Goal: Task Accomplishment & Management: Manage account settings

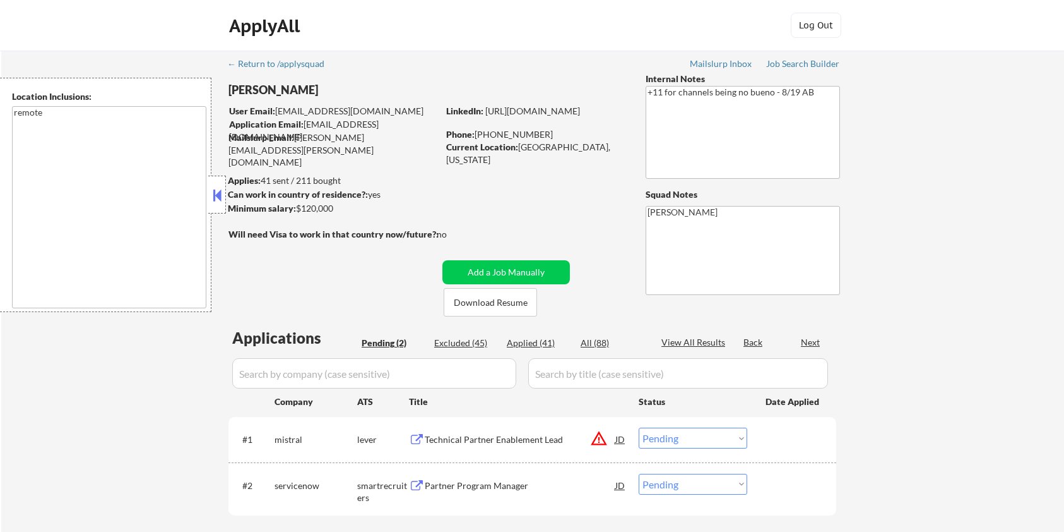
select select ""pending""
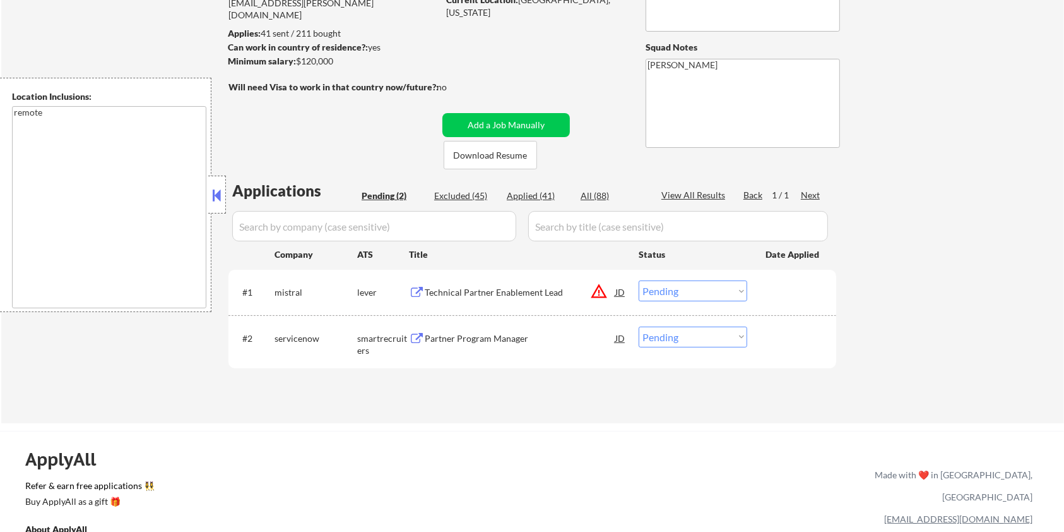
scroll to position [168, 0]
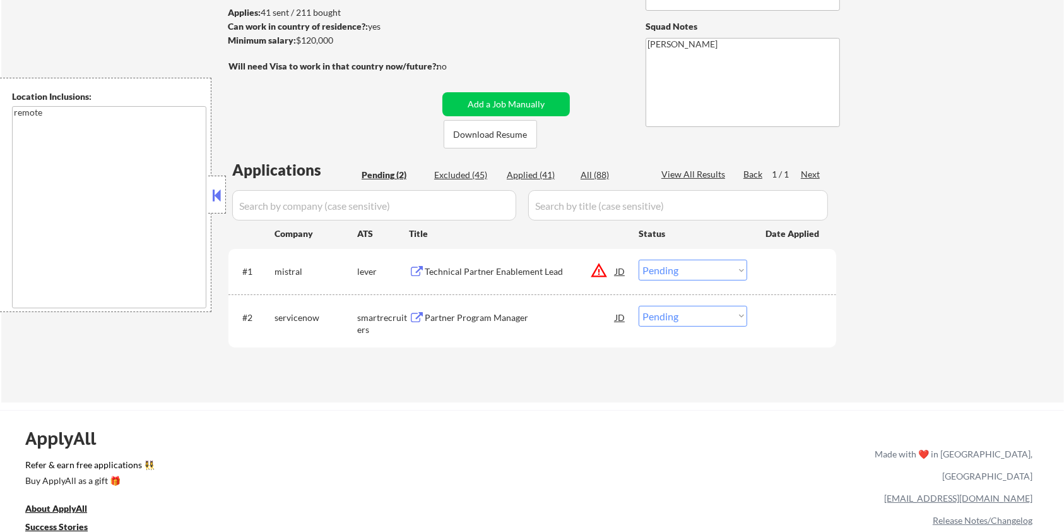
click at [465, 268] on div "Technical Partner Enablement Lead" at bounding box center [520, 271] width 191 height 13
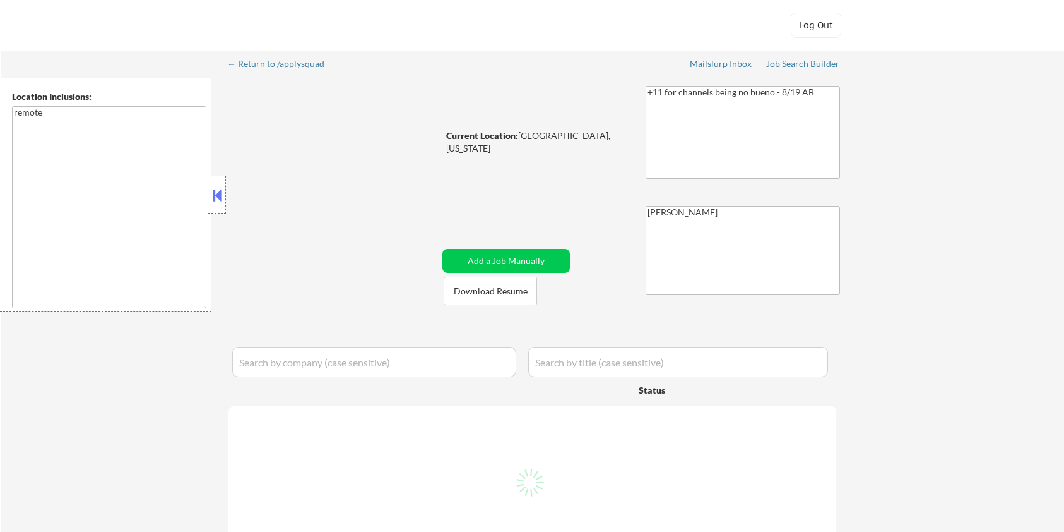
select select ""pending""
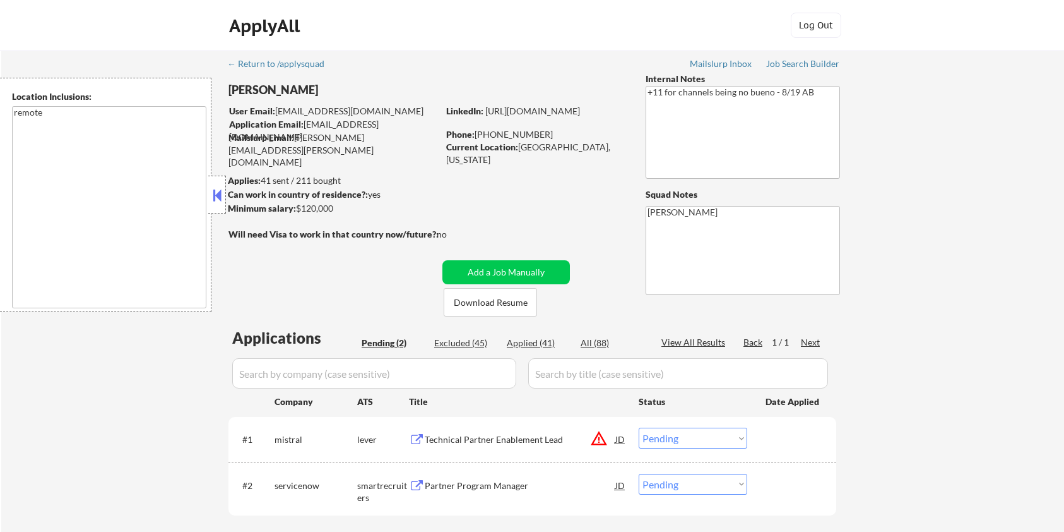
scroll to position [168, 0]
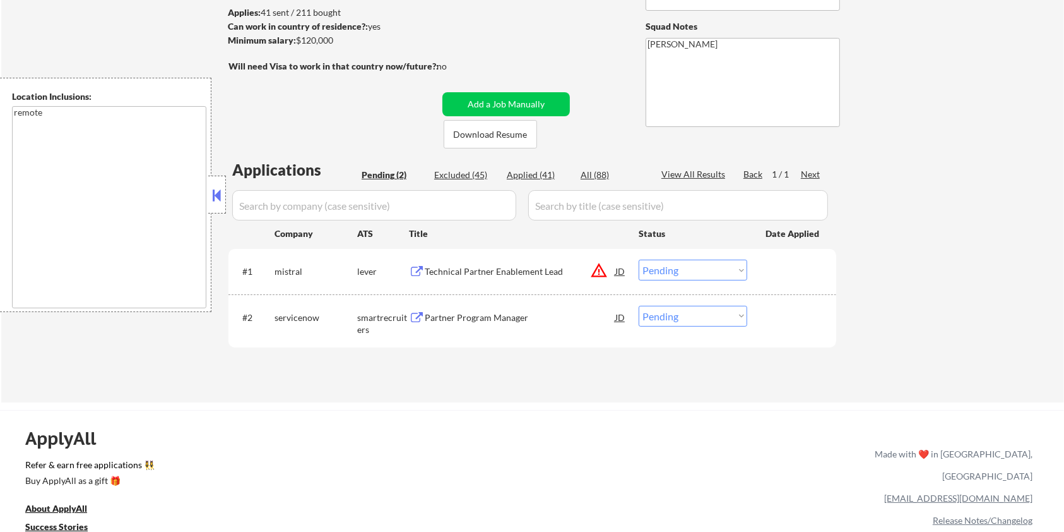
click at [675, 265] on select "Choose an option... Pending Applied Excluded (Questions) Excluded (Expired) Exc…" at bounding box center [693, 269] width 109 height 21
click at [639, 259] on select "Choose an option... Pending Applied Excluded (Questions) Excluded (Expired) Exc…" at bounding box center [693, 269] width 109 height 21
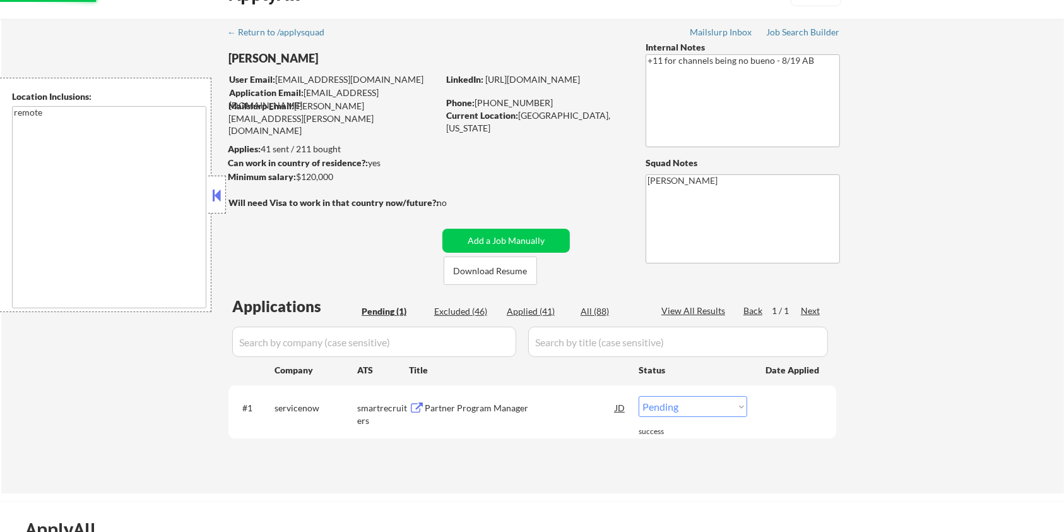
scroll to position [0, 0]
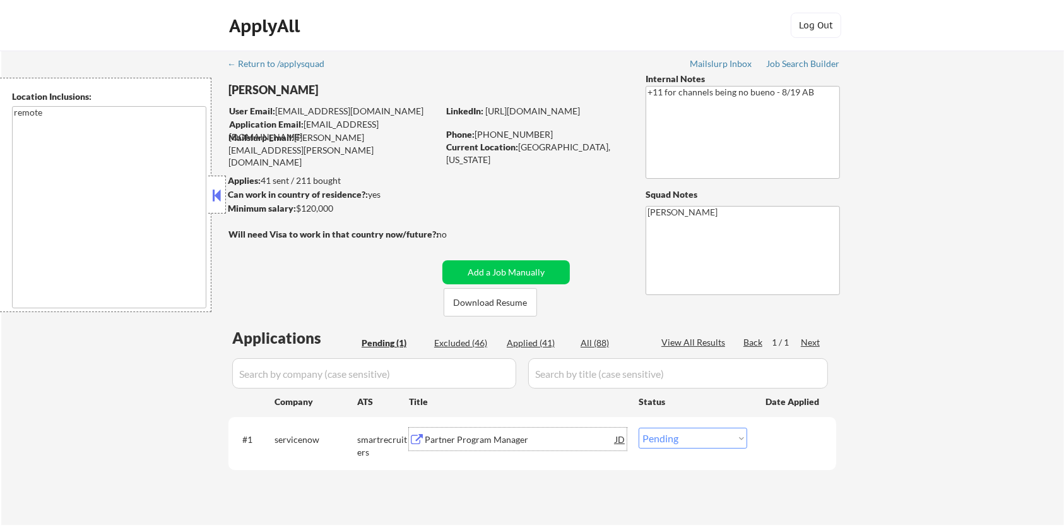
click at [515, 436] on div "Partner Program Manager" at bounding box center [520, 439] width 191 height 13
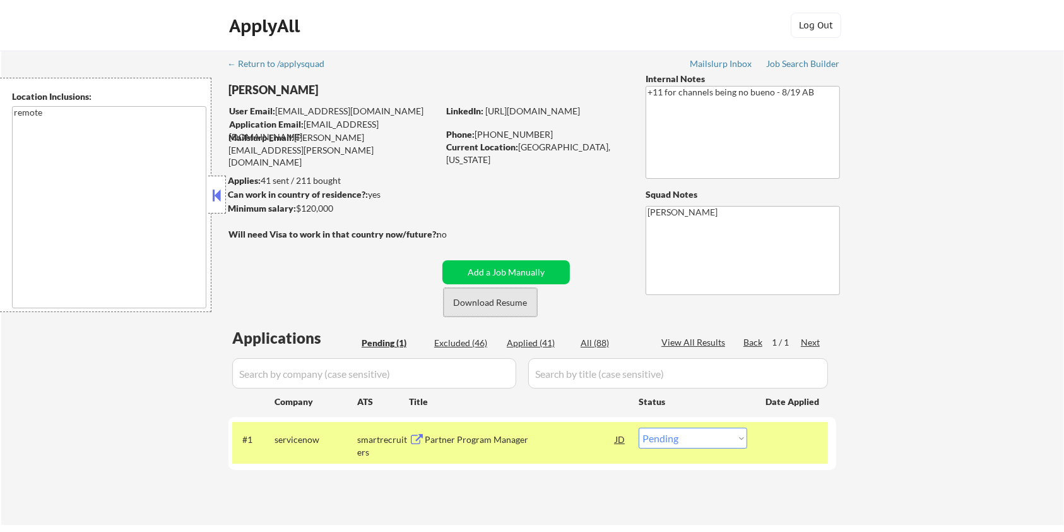
click at [499, 300] on button "Download Resume" at bounding box center [490, 302] width 93 height 28
click at [682, 443] on select "Choose an option... Pending Applied Excluded (Questions) Excluded (Expired) Exc…" at bounding box center [693, 437] width 109 height 21
select select ""applied""
click at [639, 427] on select "Choose an option... Pending Applied Excluded (Questions) Excluded (Expired) Exc…" at bounding box center [693, 437] width 109 height 21
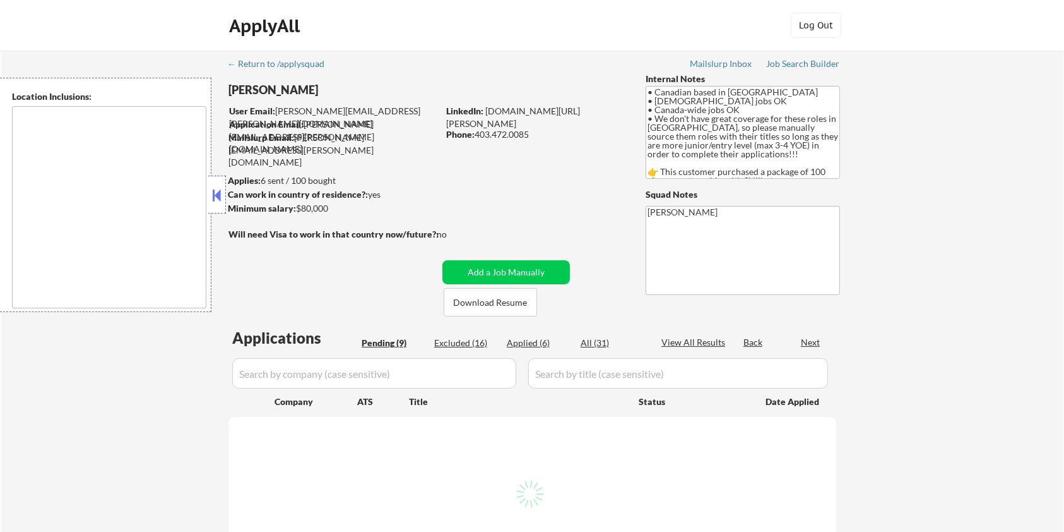
select select ""pending""
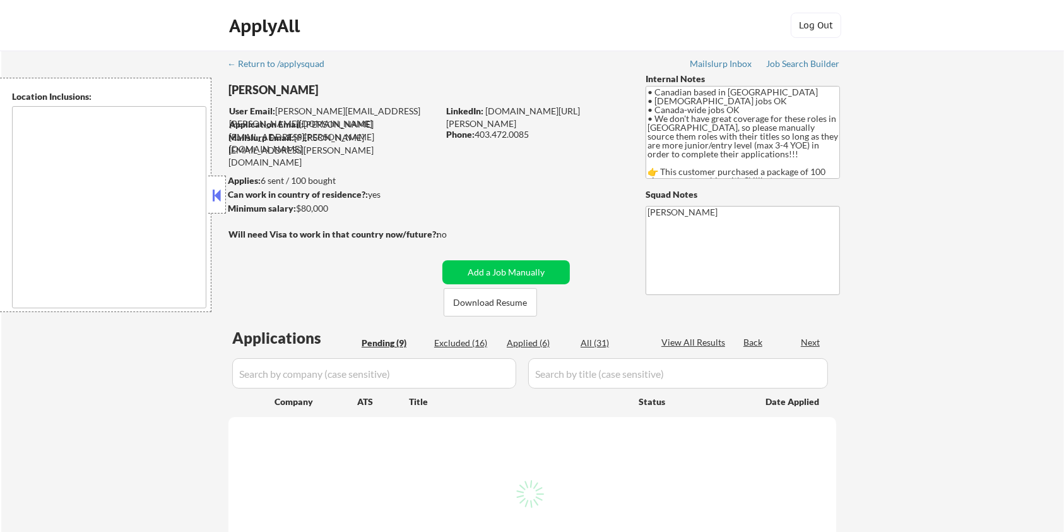
select select ""pending""
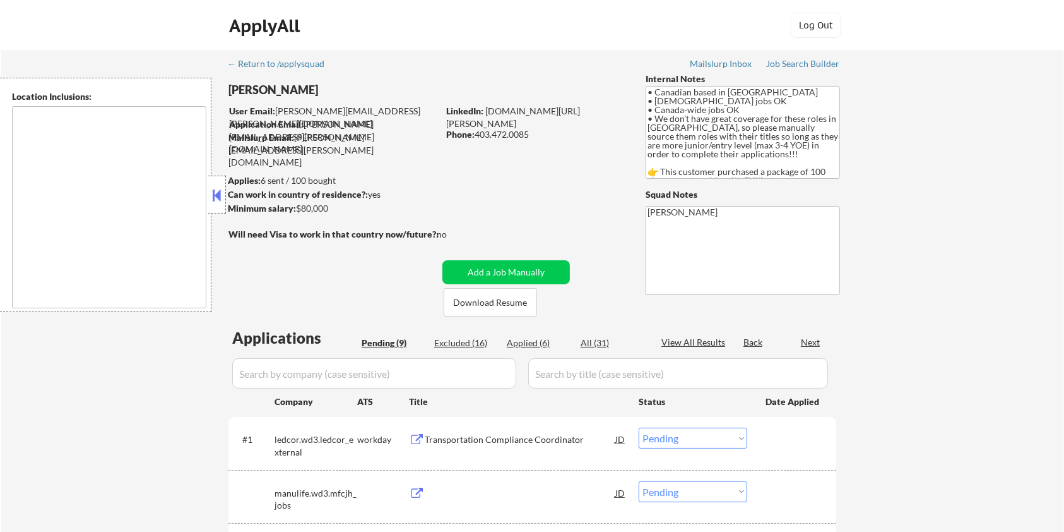
type textarea "country:[GEOGRAPHIC_DATA]"
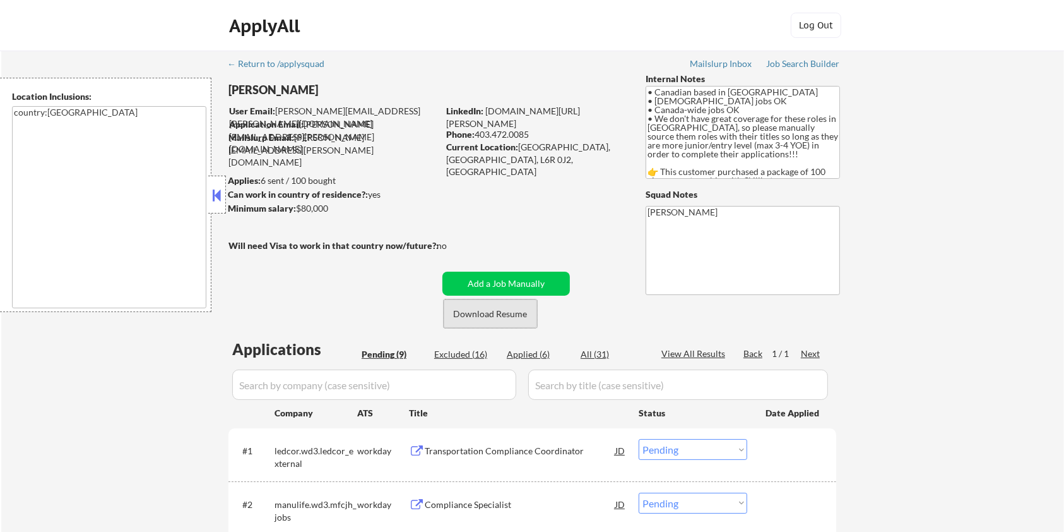
click at [480, 314] on button "Download Resume" at bounding box center [490, 313] width 93 height 28
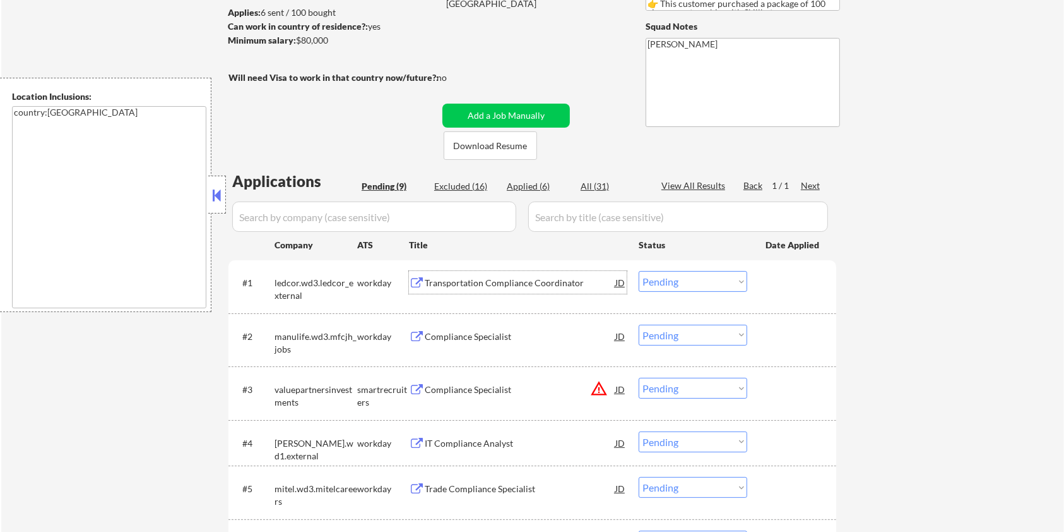
click at [446, 278] on div "Transportation Compliance Coordinator" at bounding box center [520, 282] width 191 height 13
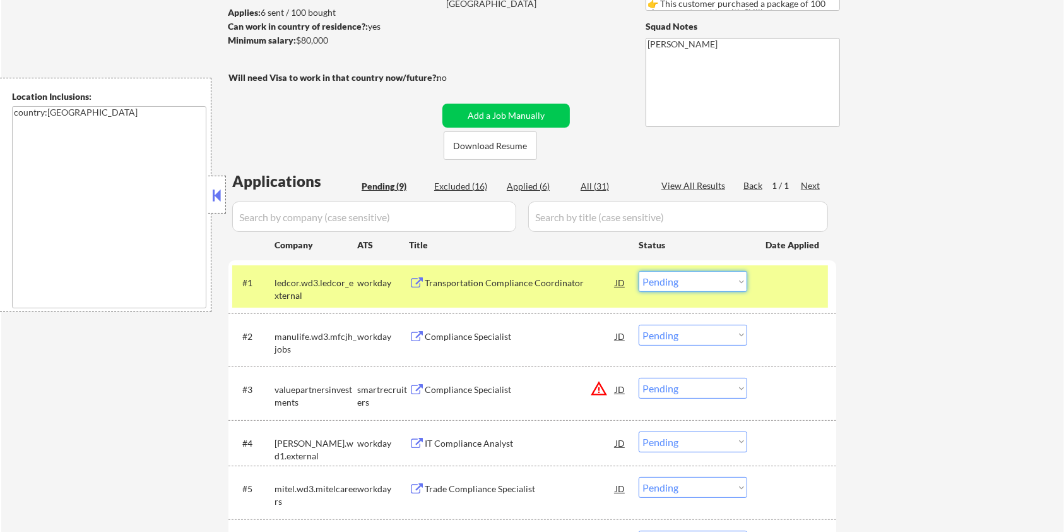
click at [681, 282] on select "Choose an option... Pending Applied Excluded (Questions) Excluded (Expired) Exc…" at bounding box center [693, 281] width 109 height 21
click at [639, 271] on select "Choose an option... Pending Applied Excluded (Questions) Excluded (Expired) Exc…" at bounding box center [693, 281] width 109 height 21
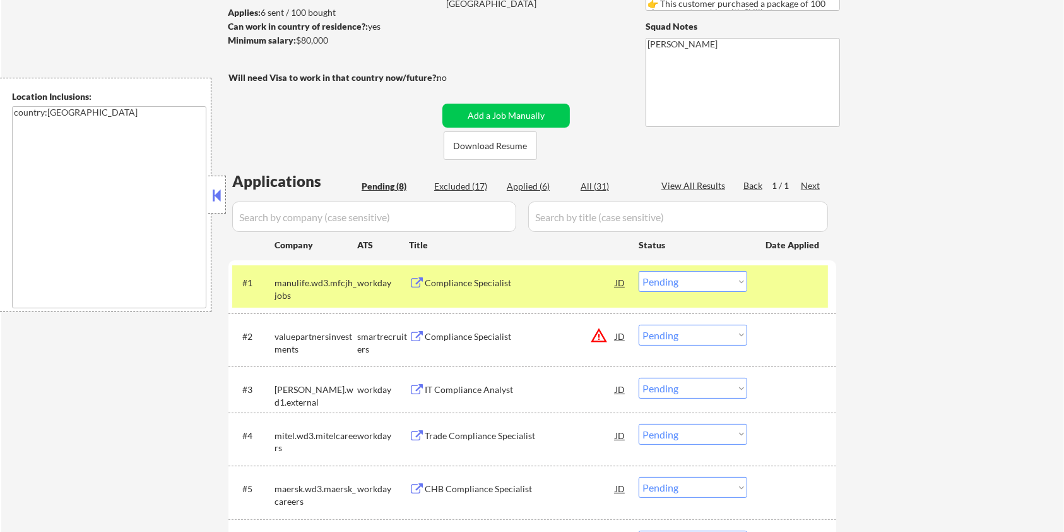
click at [500, 277] on div "Compliance Specialist" at bounding box center [520, 282] width 191 height 13
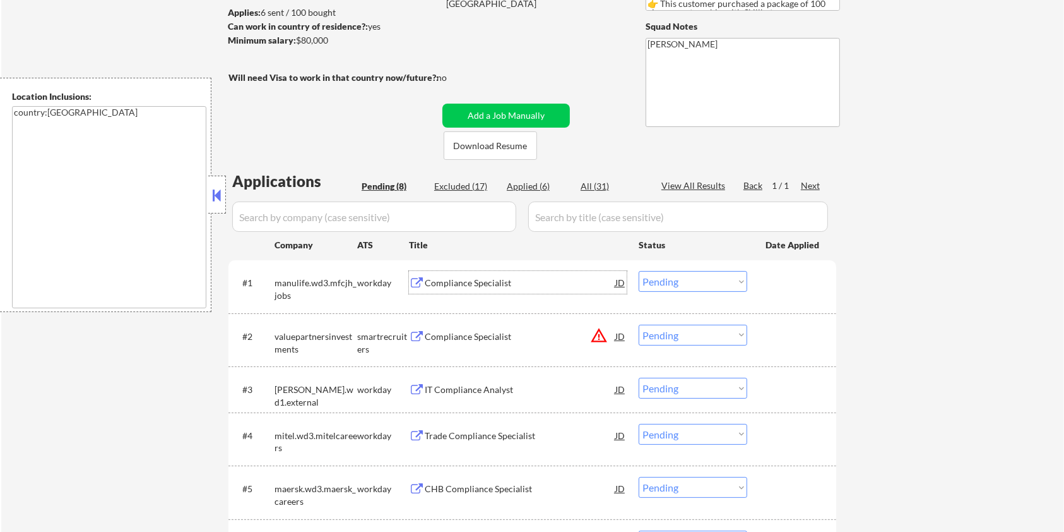
click at [687, 275] on select "Choose an option... Pending Applied Excluded (Questions) Excluded (Expired) Exc…" at bounding box center [693, 281] width 109 height 21
click at [639, 271] on select "Choose an option... Pending Applied Excluded (Questions) Excluded (Expired) Exc…" at bounding box center [693, 281] width 109 height 21
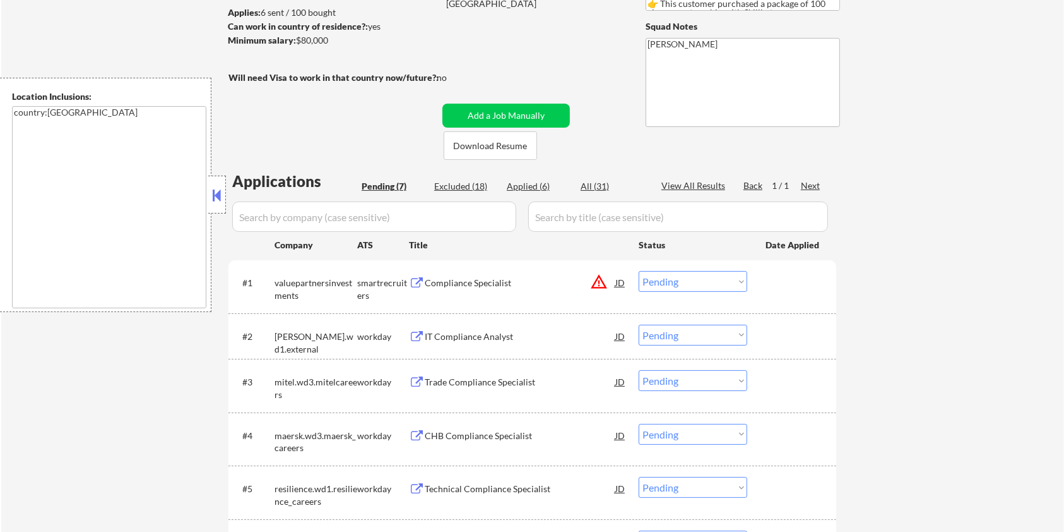
click at [488, 281] on div "Compliance Specialist" at bounding box center [520, 282] width 191 height 13
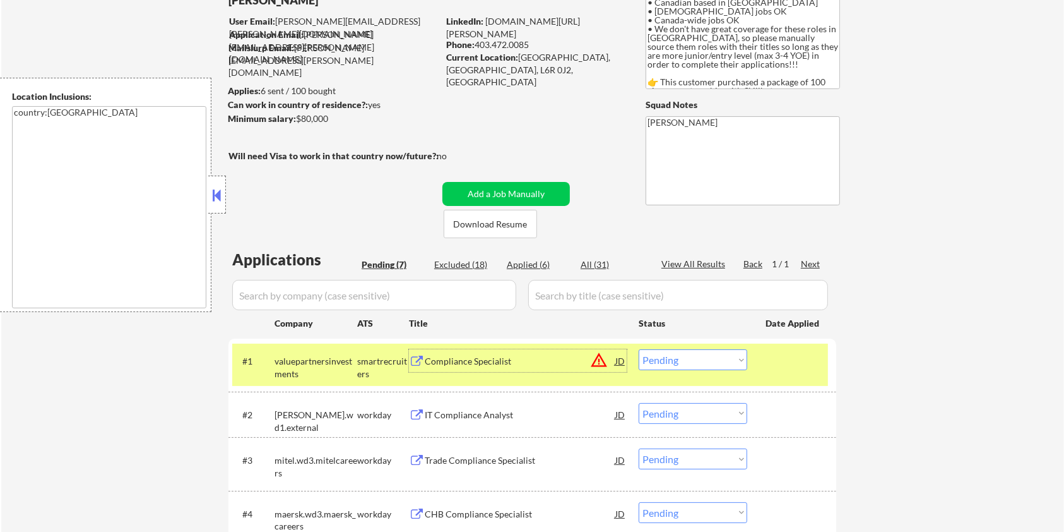
scroll to position [0, 0]
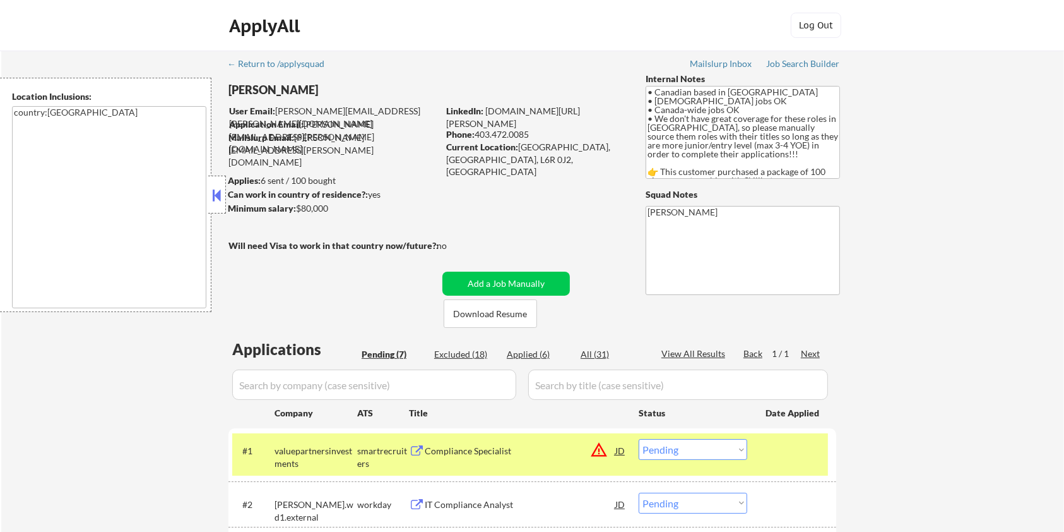
drag, startPoint x: 330, startPoint y: 215, endPoint x: 297, endPoint y: 208, distance: 34.2
click at [297, 208] on div "Minimum salary: $80,000" at bounding box center [333, 208] width 210 height 13
copy div "$80,000"
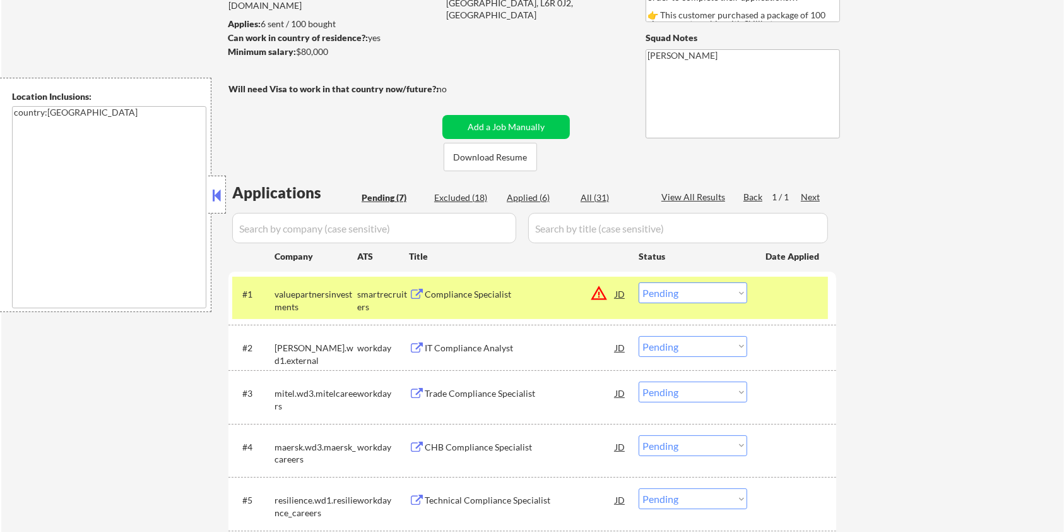
scroll to position [168, 0]
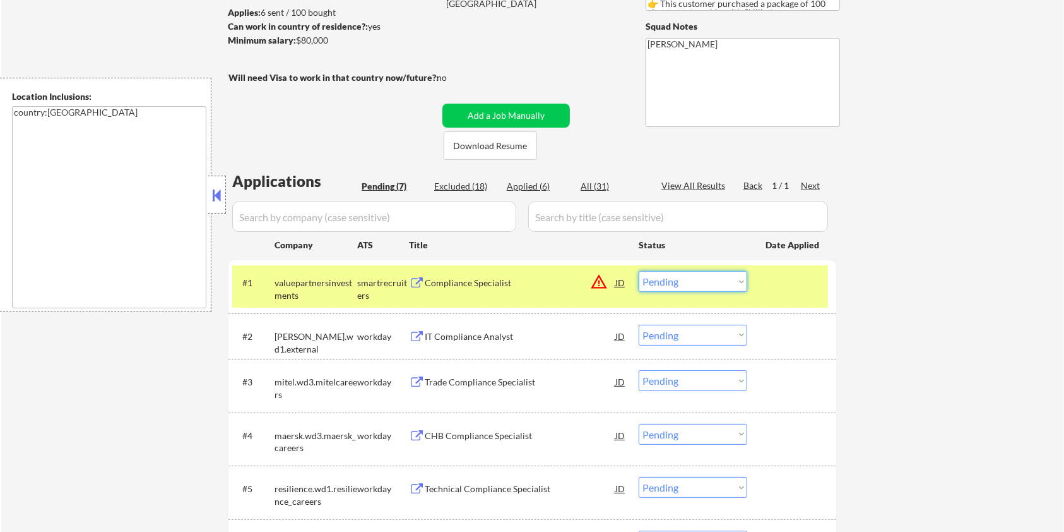
click at [689, 283] on select "Choose an option... Pending Applied Excluded (Questions) Excluded (Expired) Exc…" at bounding box center [693, 281] width 109 height 21
click at [639, 271] on select "Choose an option... Pending Applied Excluded (Questions) Excluded (Expired) Exc…" at bounding box center [693, 281] width 109 height 21
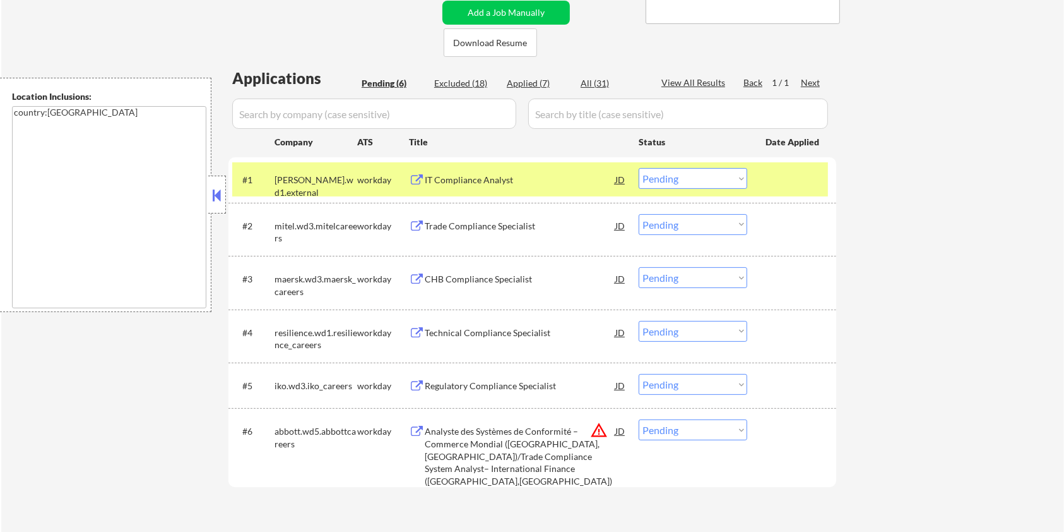
scroll to position [336, 0]
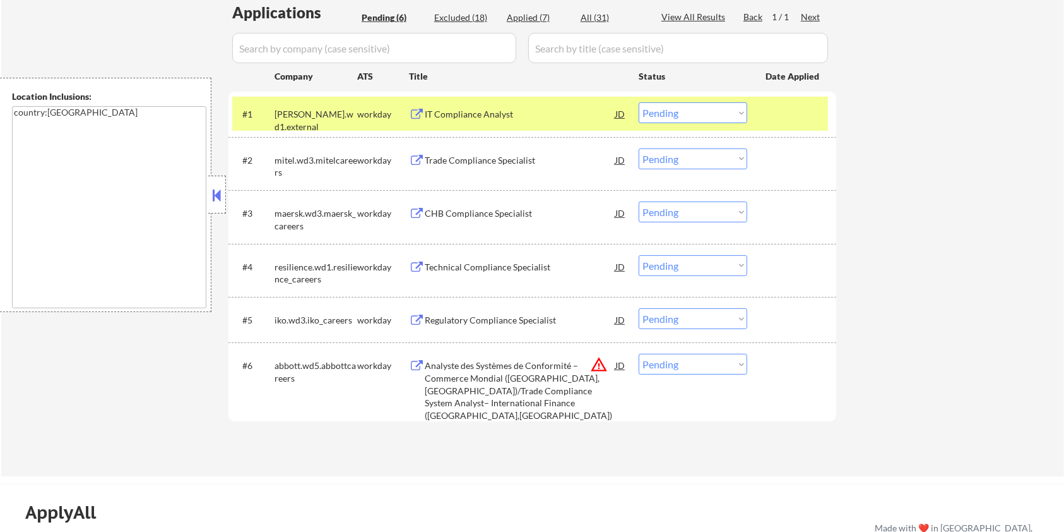
click at [460, 110] on div "IT Compliance Analyst" at bounding box center [520, 114] width 191 height 13
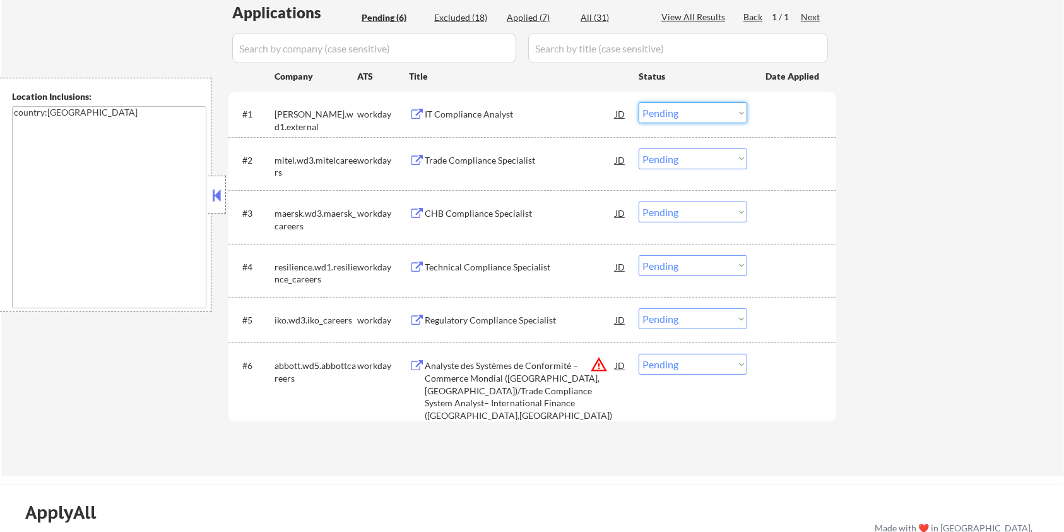
click at [691, 116] on select "Choose an option... Pending Applied Excluded (Questions) Excluded (Expired) Exc…" at bounding box center [693, 112] width 109 height 21
click at [639, 102] on select "Choose an option... Pending Applied Excluded (Questions) Excluded (Expired) Exc…" at bounding box center [693, 112] width 109 height 21
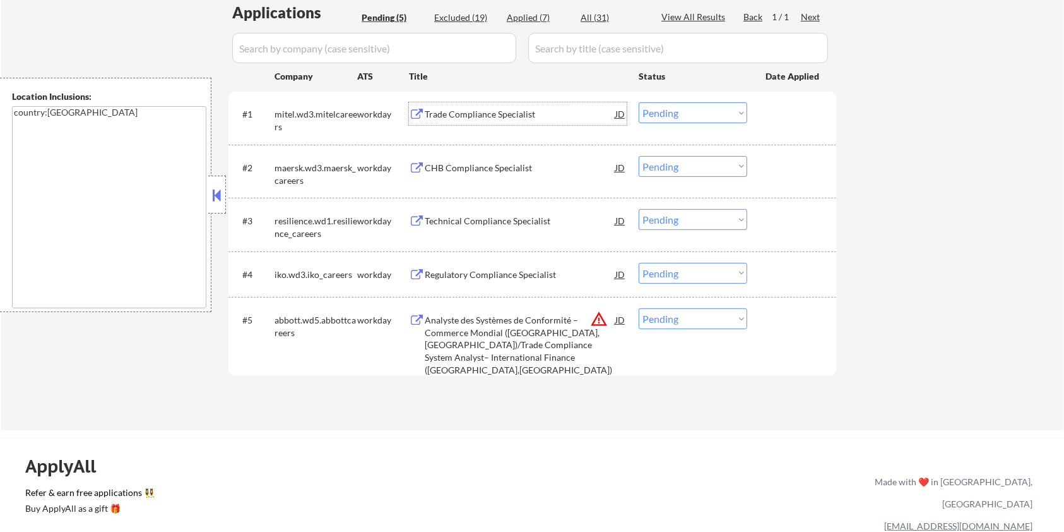
click at [470, 114] on div "Trade Compliance Specialist" at bounding box center [520, 114] width 191 height 13
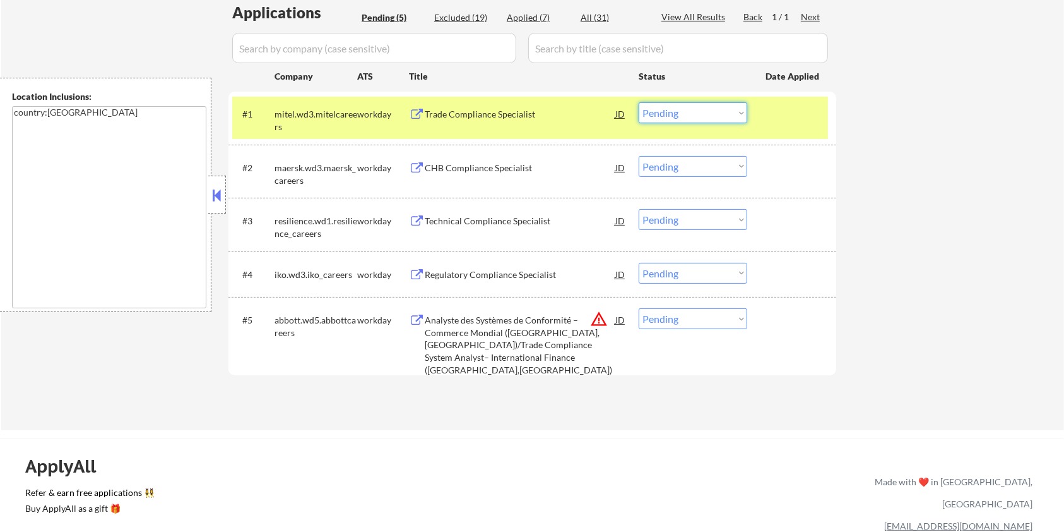
click at [720, 114] on select "Choose an option... Pending Applied Excluded (Questions) Excluded (Expired) Exc…" at bounding box center [693, 112] width 109 height 21
click at [639, 102] on select "Choose an option... Pending Applied Excluded (Questions) Excluded (Expired) Exc…" at bounding box center [693, 112] width 109 height 21
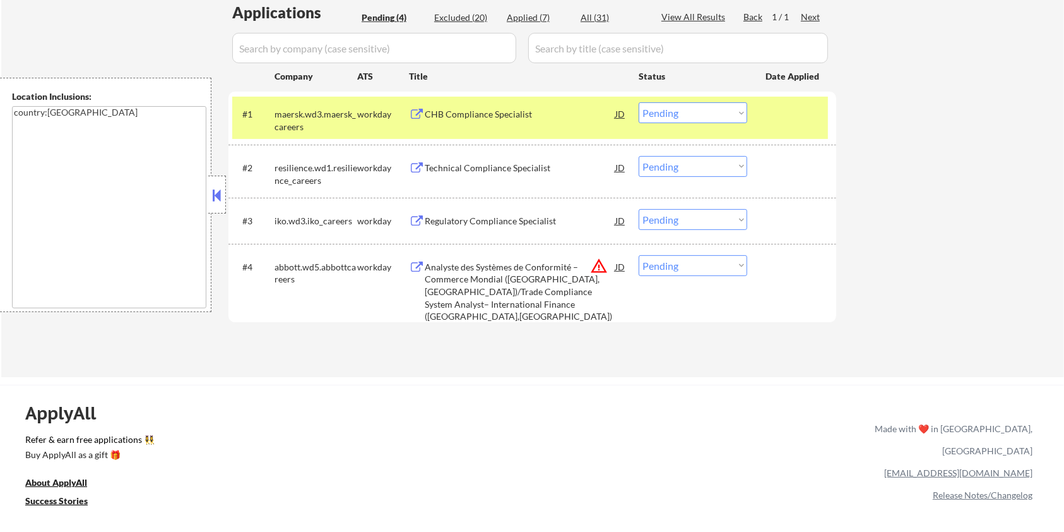
click at [483, 106] on div "CHB Compliance Specialist" at bounding box center [520, 113] width 191 height 23
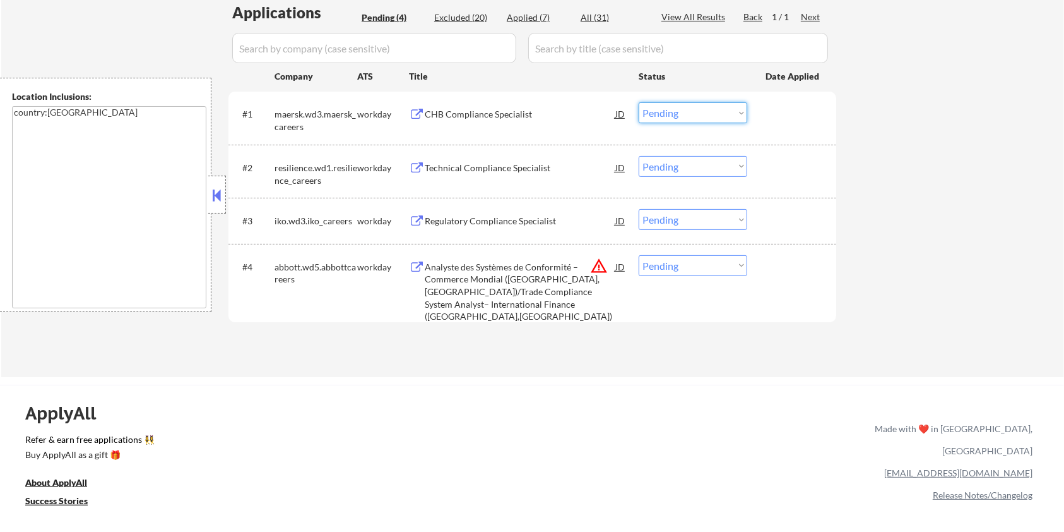
click at [713, 109] on select "Choose an option... Pending Applied Excluded (Questions) Excluded (Expired) Exc…" at bounding box center [693, 112] width 109 height 21
click at [639, 102] on select "Choose an option... Pending Applied Excluded (Questions) Excluded (Expired) Exc…" at bounding box center [693, 112] width 109 height 21
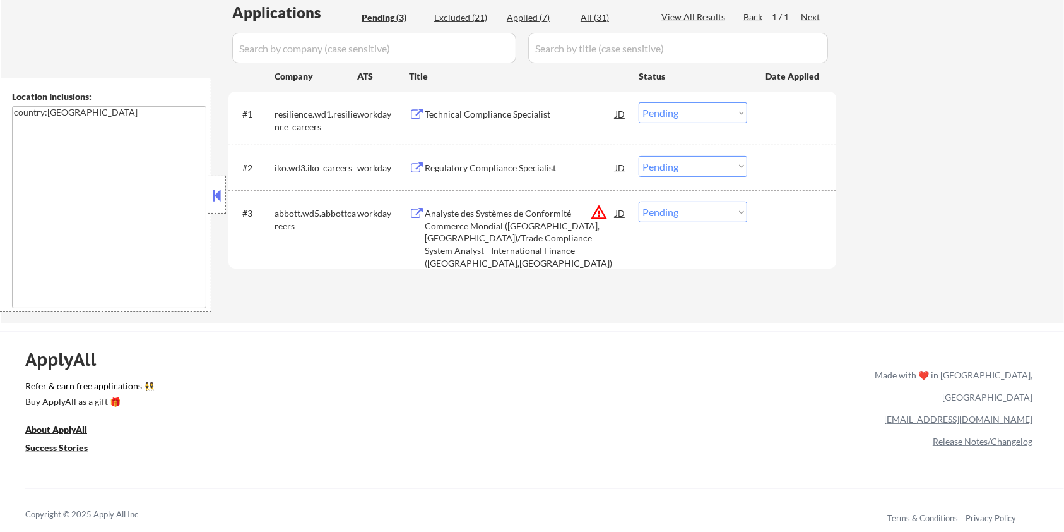
click at [525, 112] on div "Technical Compliance Specialist" at bounding box center [520, 114] width 191 height 13
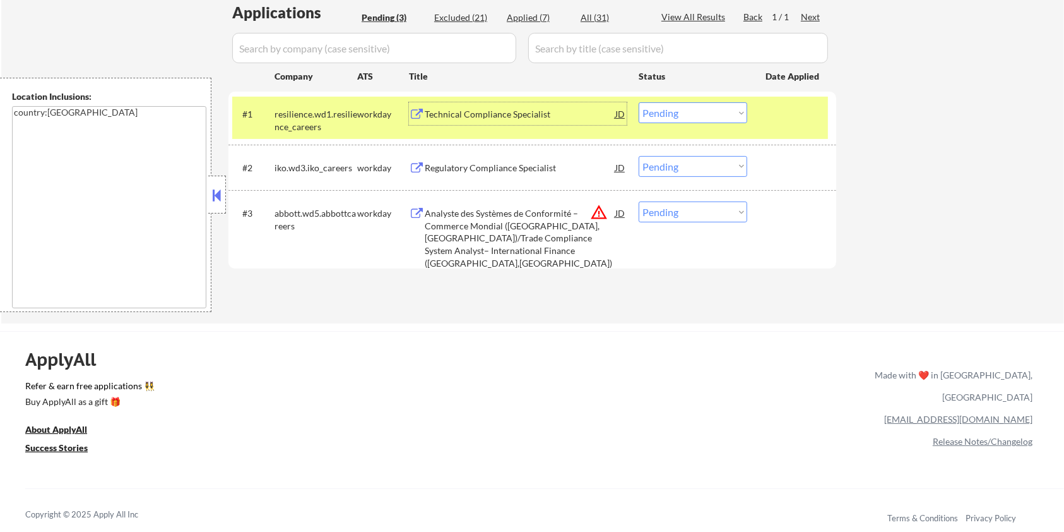
click at [700, 109] on select "Choose an option... Pending Applied Excluded (Questions) Excluded (Expired) Exc…" at bounding box center [693, 112] width 109 height 21
click at [639, 102] on select "Choose an option... Pending Applied Excluded (Questions) Excluded (Expired) Exc…" at bounding box center [693, 112] width 109 height 21
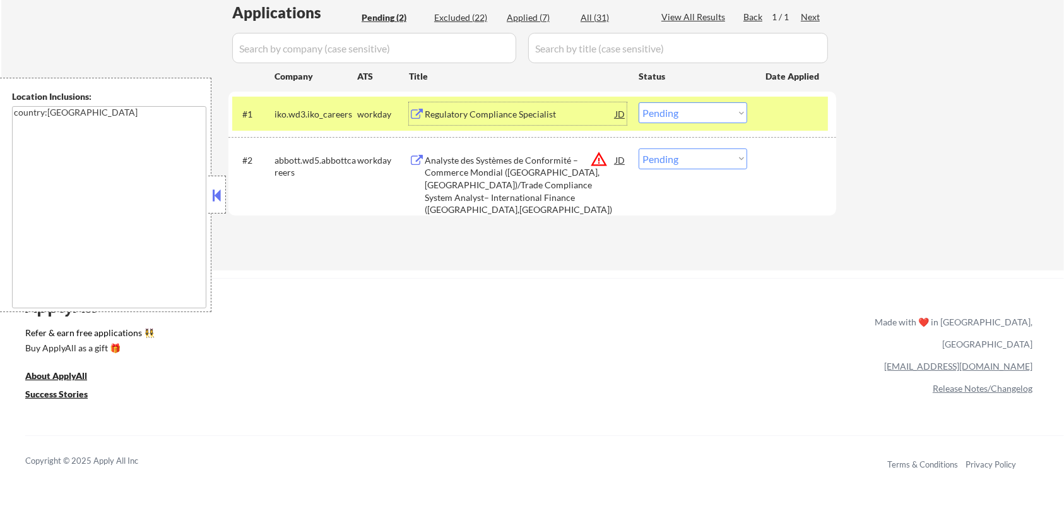
click at [539, 106] on div "Regulatory Compliance Specialist" at bounding box center [520, 113] width 191 height 23
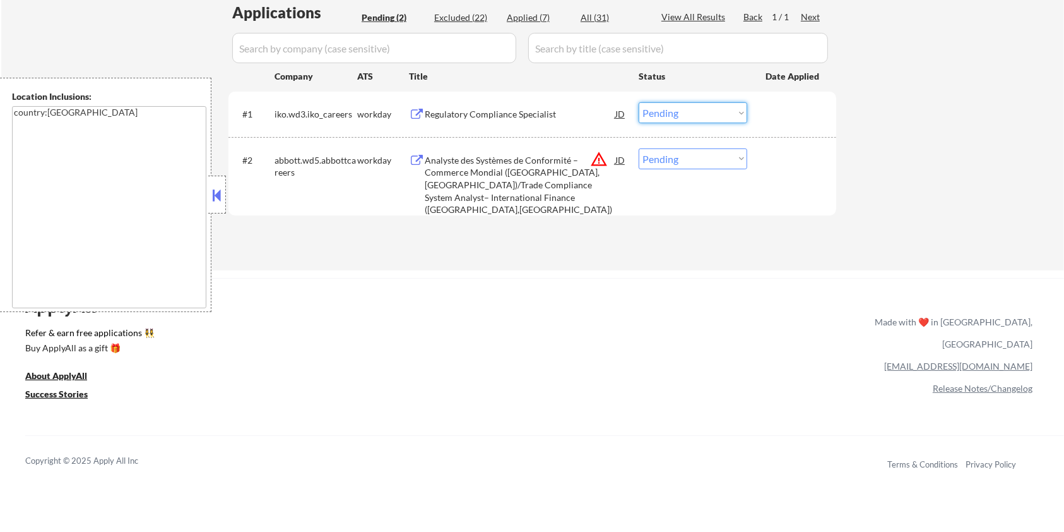
click at [705, 114] on select "Choose an option... Pending Applied Excluded (Questions) Excluded (Expired) Exc…" at bounding box center [693, 112] width 109 height 21
click at [639, 102] on select "Choose an option... Pending Applied Excluded (Questions) Excluded (Expired) Exc…" at bounding box center [693, 112] width 109 height 21
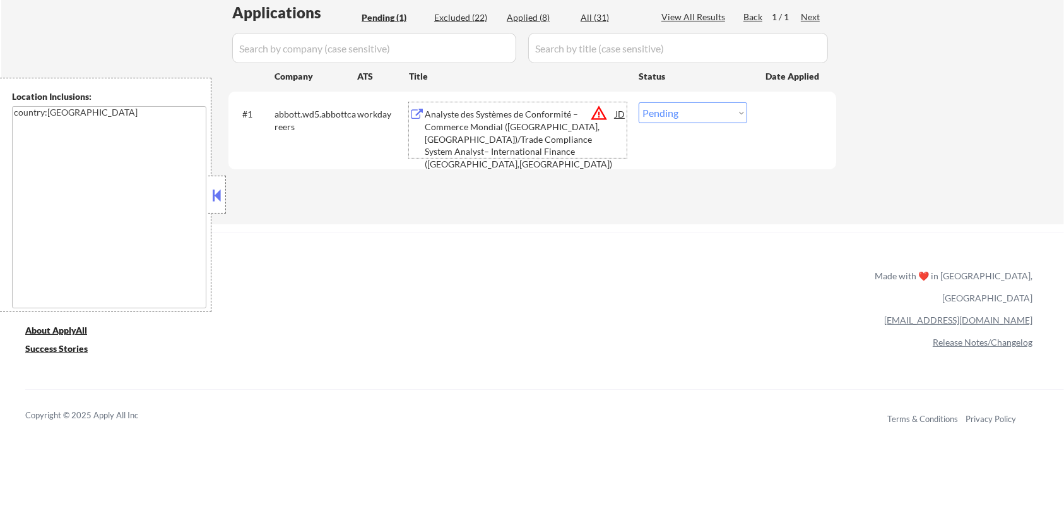
click at [495, 136] on div "Analyste des Systèmes de Conformité – Commerce Mondial ([GEOGRAPHIC_DATA],[GEOG…" at bounding box center [520, 139] width 191 height 62
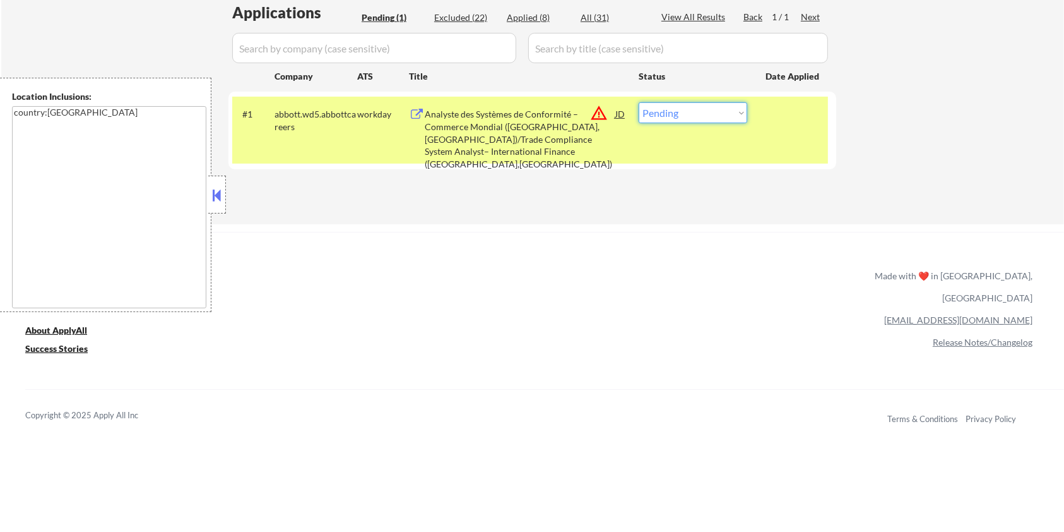
click at [712, 112] on select "Choose an option... Pending Applied Excluded (Questions) Excluded (Expired) Exc…" at bounding box center [693, 112] width 109 height 21
select select ""excluded__expired_""
click at [639, 102] on select "Choose an option... Pending Applied Excluded (Questions) Excluded (Expired) Exc…" at bounding box center [693, 112] width 109 height 21
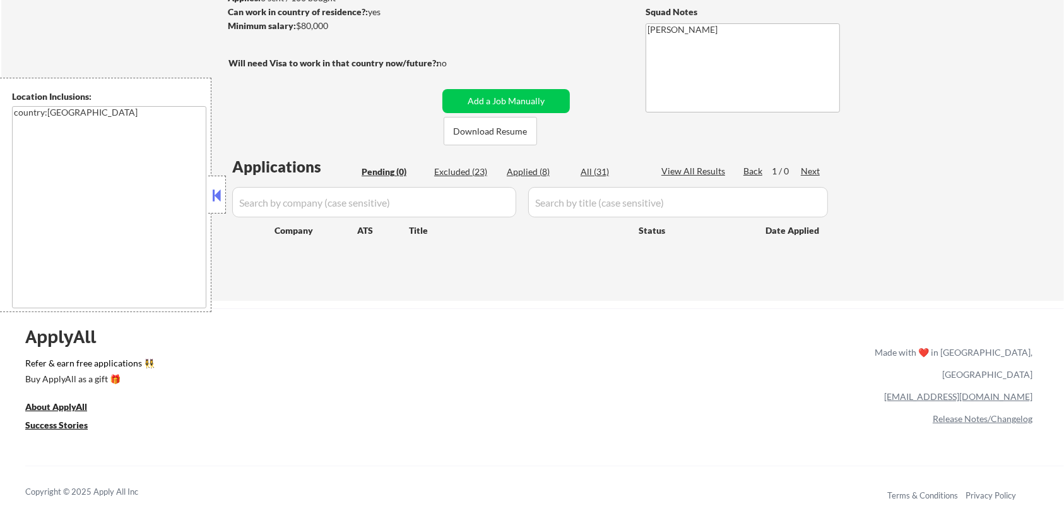
scroll to position [168, 0]
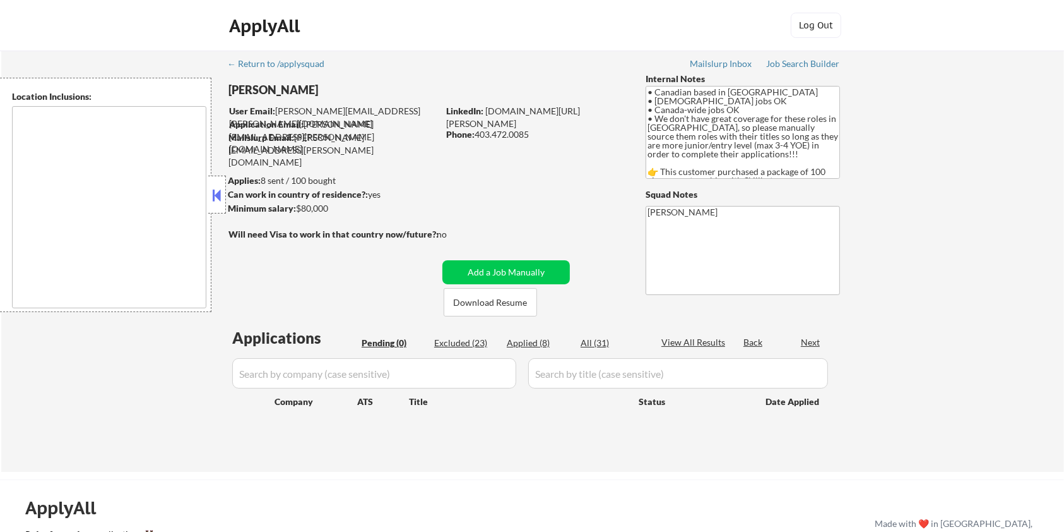
type textarea "country:[GEOGRAPHIC_DATA]"
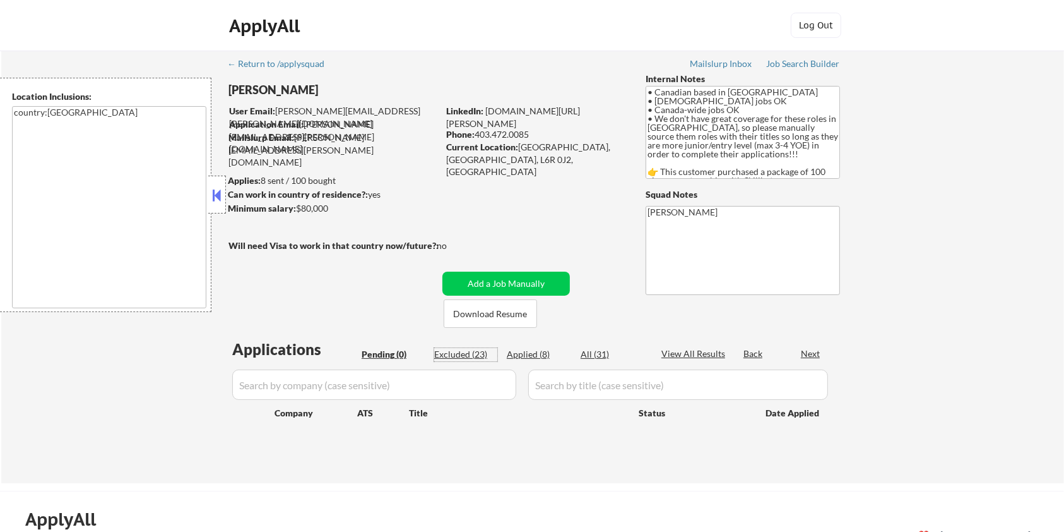
click at [465, 351] on div "Excluded (23)" at bounding box center [465, 354] width 63 height 13
select select ""excluded__expired_""
select select ""excluded__bad_match_""
select select ""excluded__expired_""
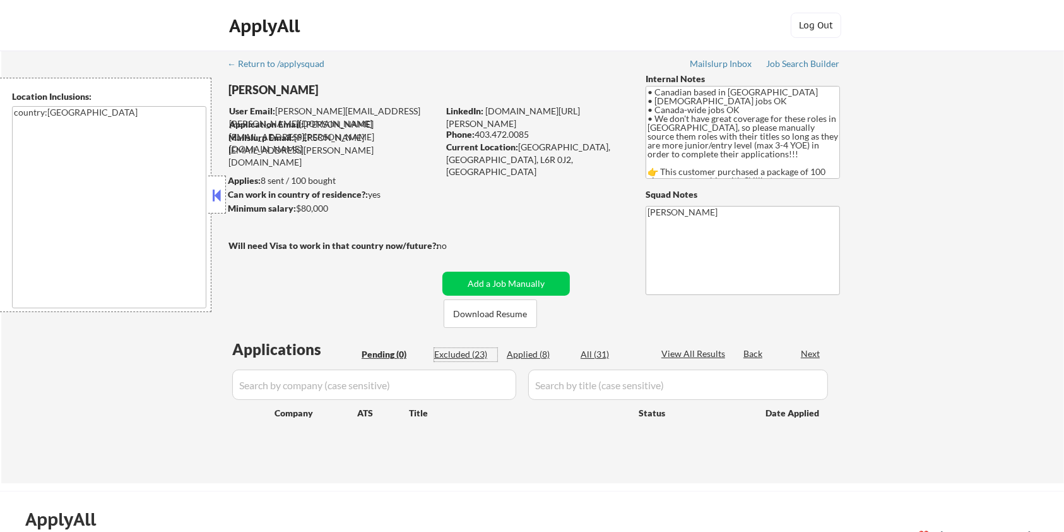
select select ""excluded__bad_match_""
select select ""excluded__expired_""
select select ""excluded__bad_match_""
select select ""excluded__expired_""
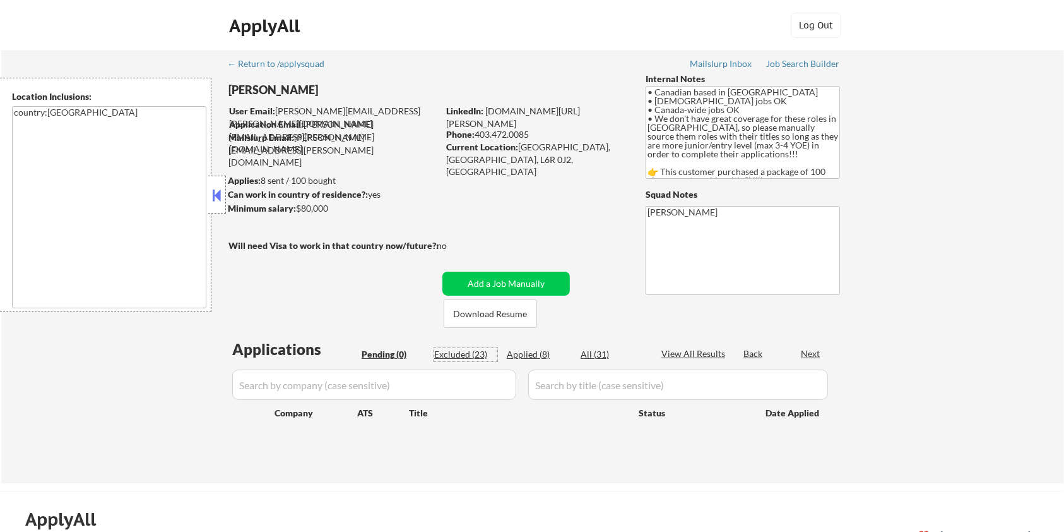
select select ""excluded__expired_""
select select ""excluded__bad_match_""
select select ""excluded__expired_""
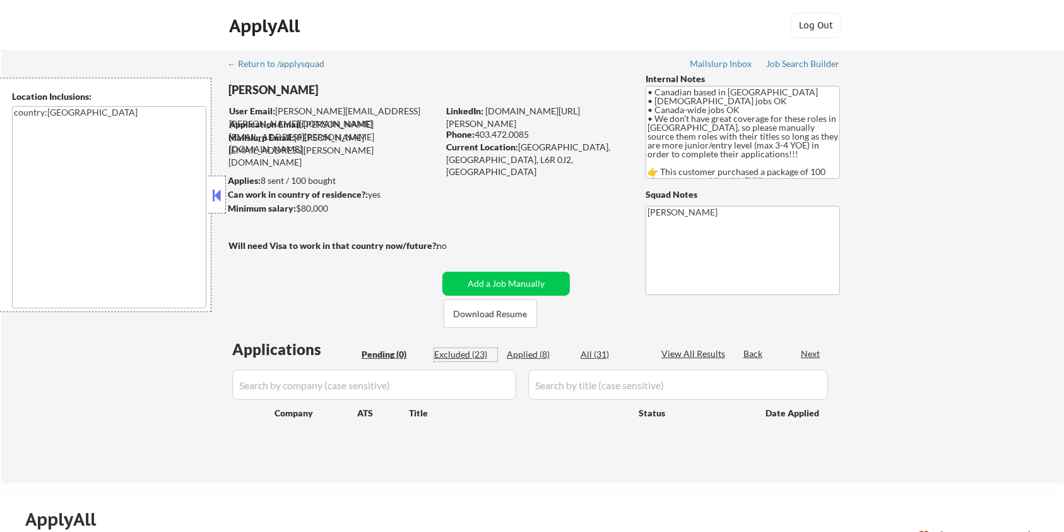
select select ""excluded__expired_""
select select ""excluded__salary_""
select select ""excluded__bad_match_""
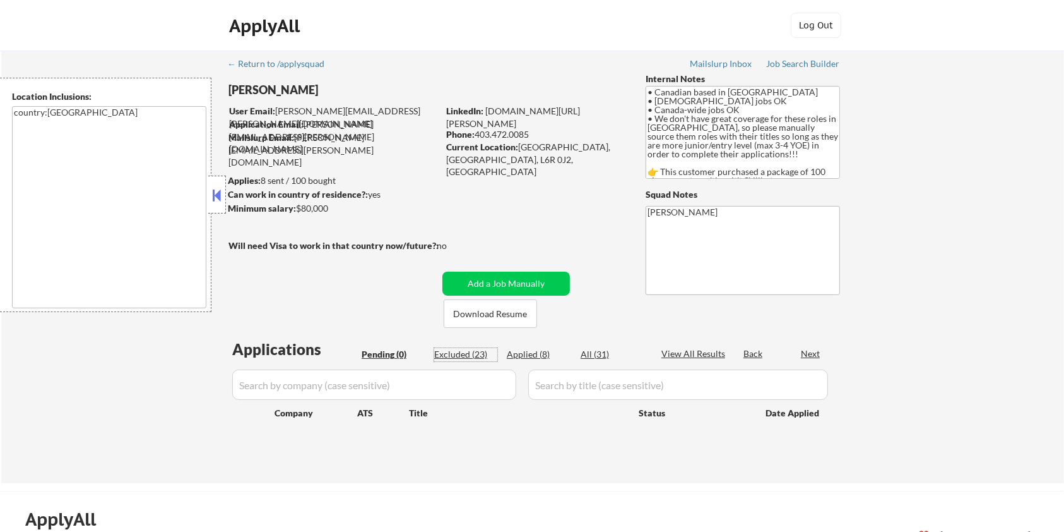
select select ""excluded__bad_match_""
select select ""excluded__expired_""
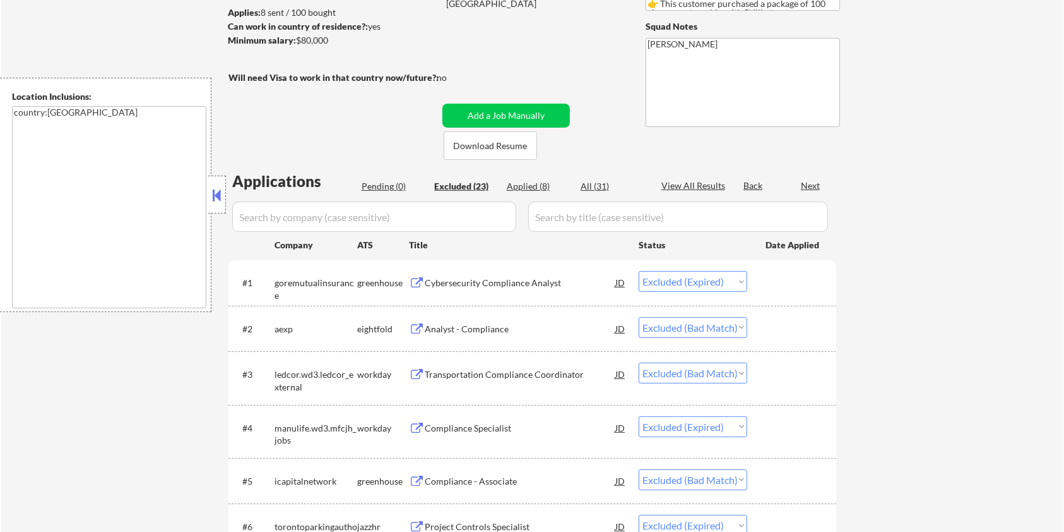
scroll to position [336, 0]
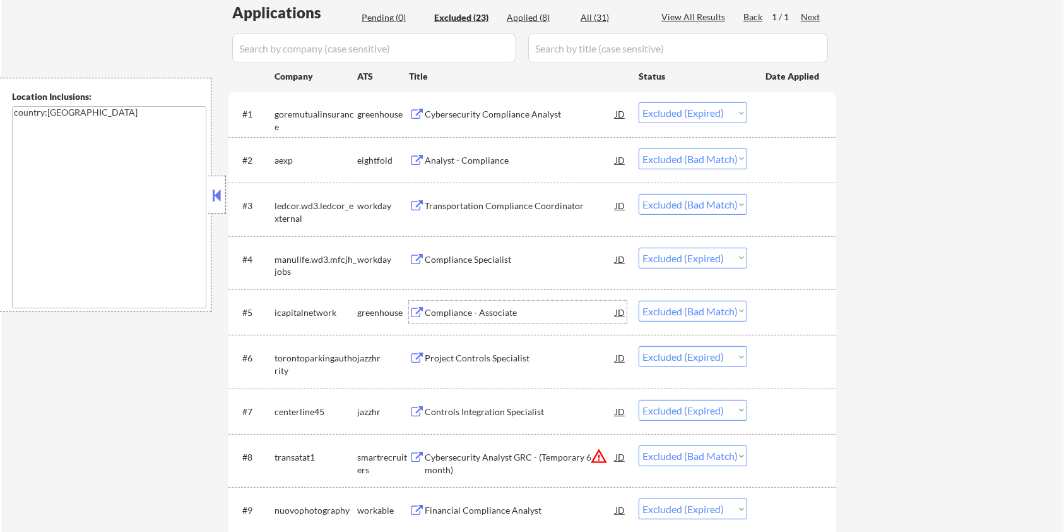
click at [448, 312] on div "Compliance - Associate" at bounding box center [520, 312] width 191 height 13
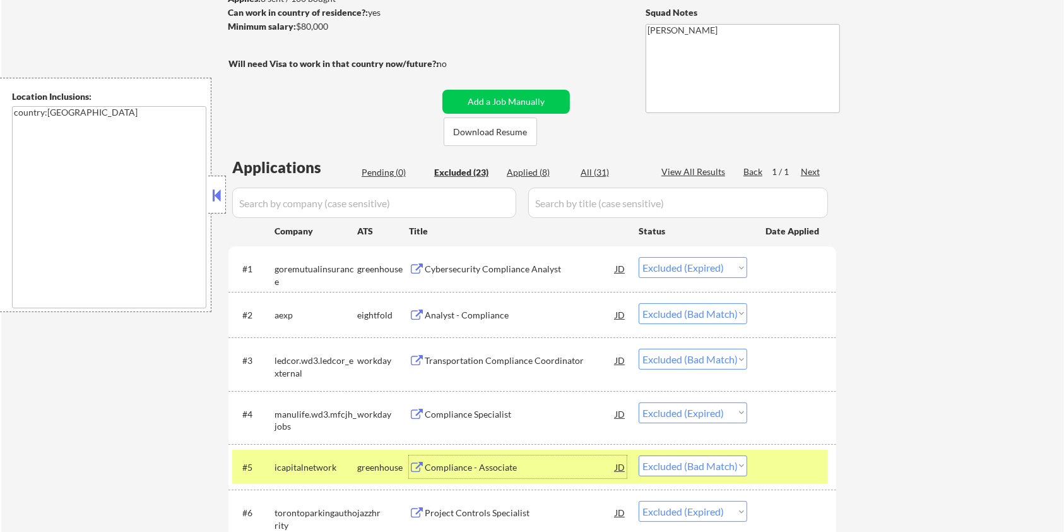
scroll to position [253, 0]
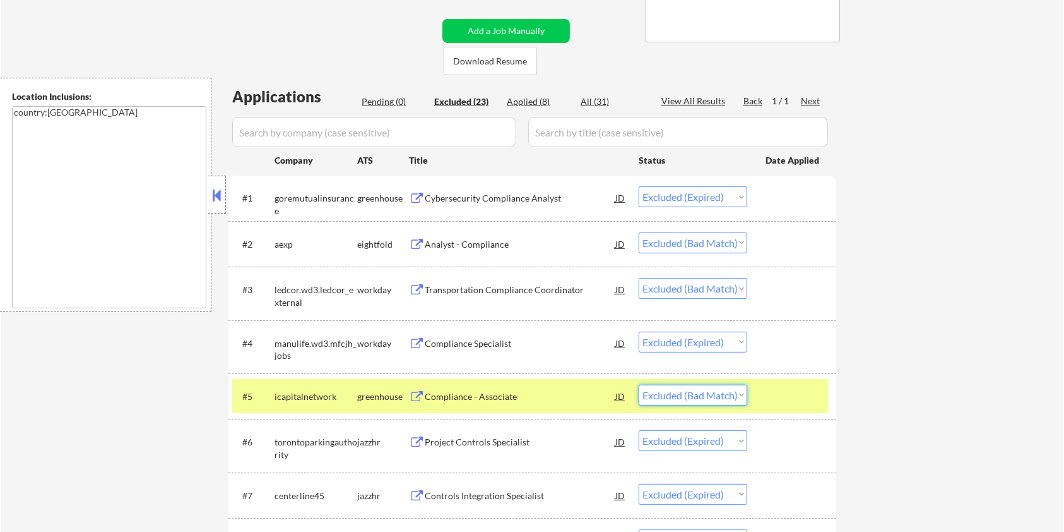
click at [723, 396] on select "Choose an option... Pending Applied Excluded (Questions) Excluded (Expired) Exc…" at bounding box center [693, 394] width 109 height 21
click at [639, 384] on select "Choose an option... Pending Applied Excluded (Questions) Excluded (Expired) Exc…" at bounding box center [693, 394] width 109 height 21
select select ""excluded__expired_""
select select ""excluded__bad_match_""
select select ""excluded__expired_""
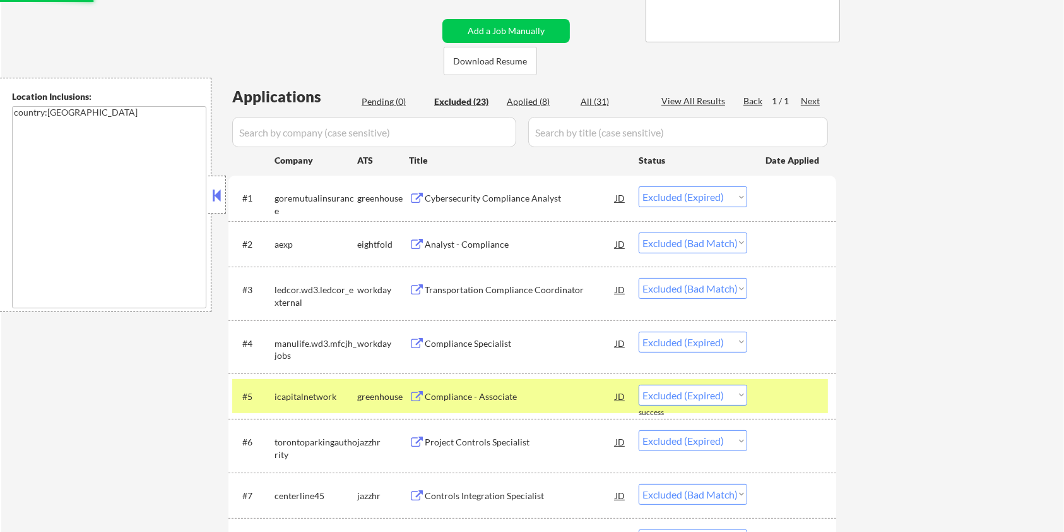
select select ""excluded__bad_match_""
select select ""excluded__expired_""
select select ""excluded__salary_""
select select ""excluded__bad_match_""
select select ""excluded__expired_""
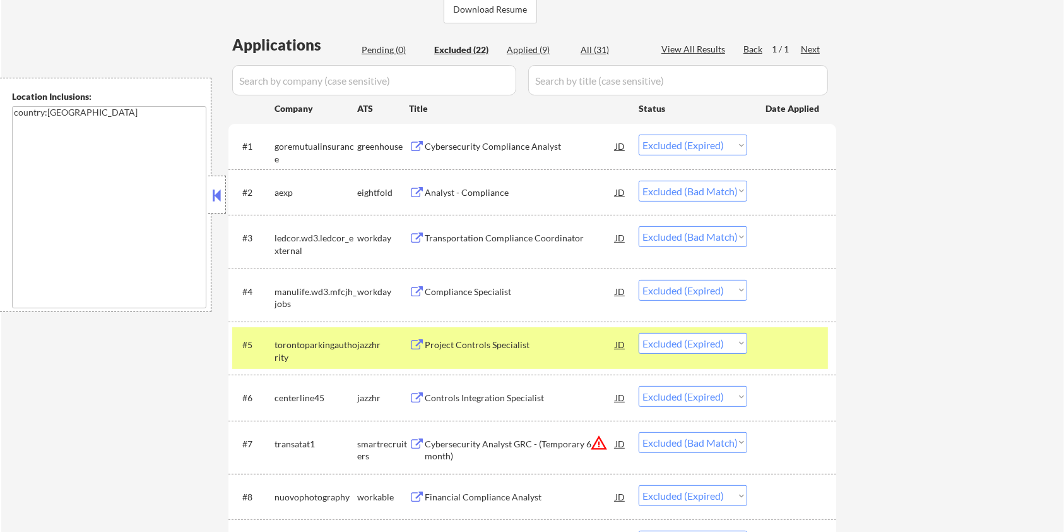
scroll to position [336, 0]
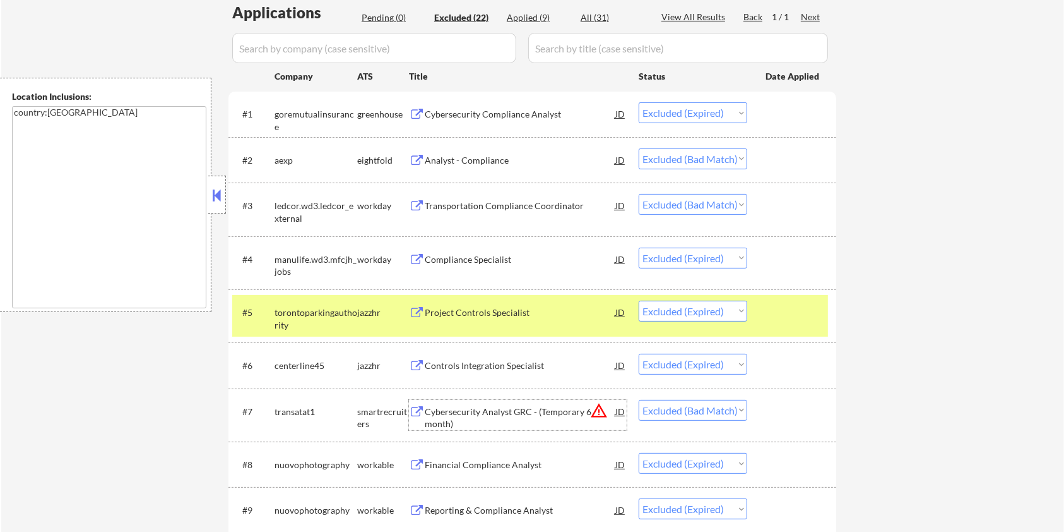
click at [460, 410] on div "Cybersecurity Analyst GRC - (Temporary 6 month)" at bounding box center [520, 417] width 191 height 25
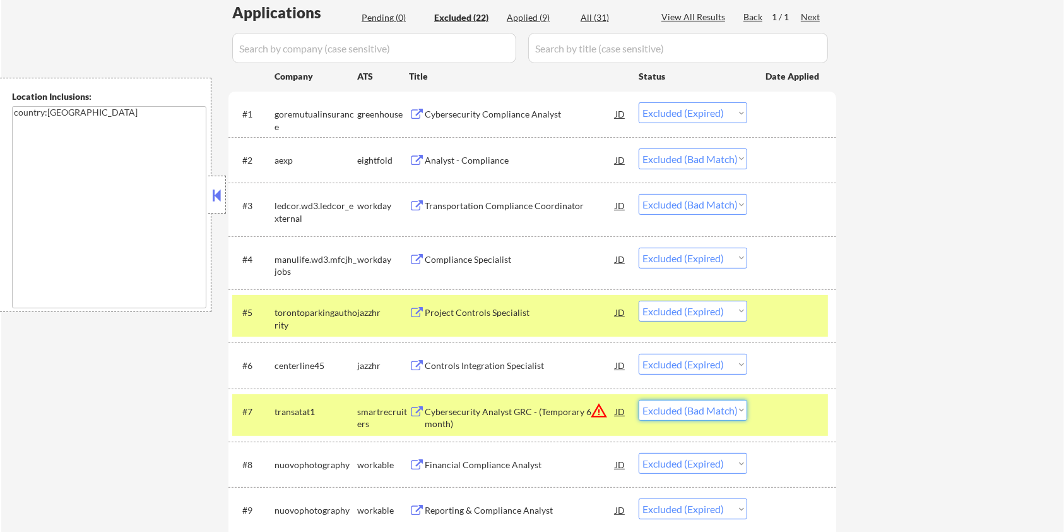
click at [672, 406] on select "Choose an option... Pending Applied Excluded (Questions) Excluded (Expired) Exc…" at bounding box center [693, 410] width 109 height 21
select select ""excluded__other_""
click at [639, 400] on select "Choose an option... Pending Applied Excluded (Questions) Excluded (Expired) Exc…" at bounding box center [693, 410] width 109 height 21
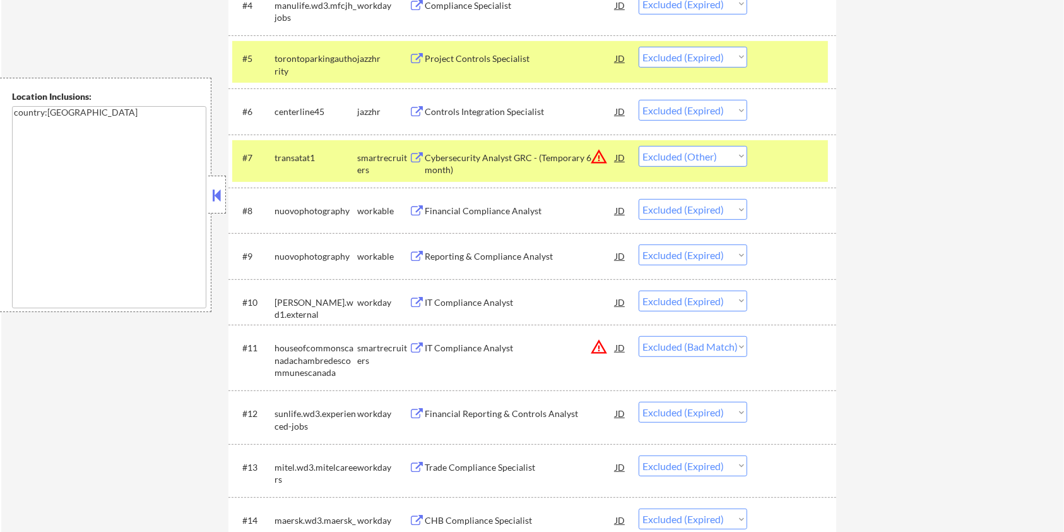
scroll to position [673, 0]
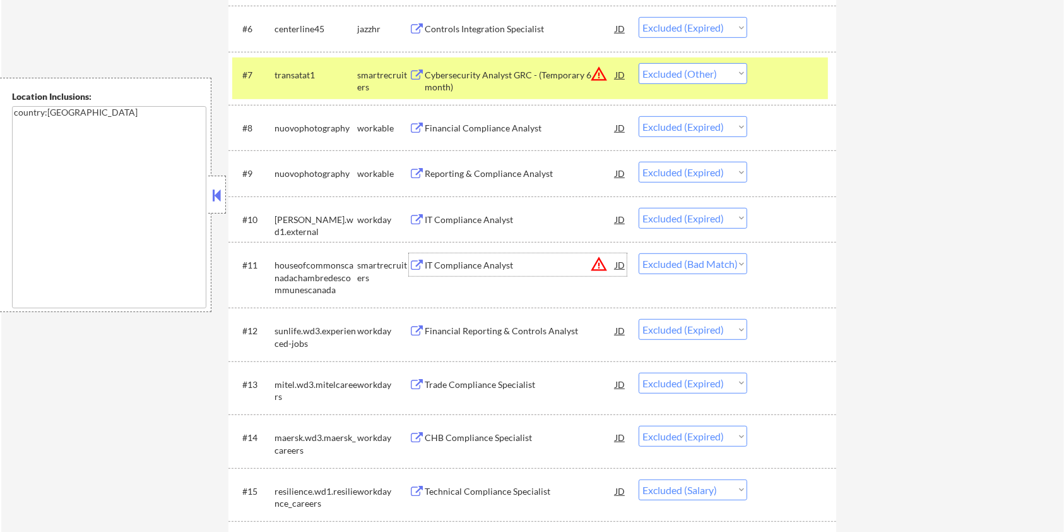
click at [492, 263] on div "IT Compliance Analyst" at bounding box center [520, 265] width 191 height 13
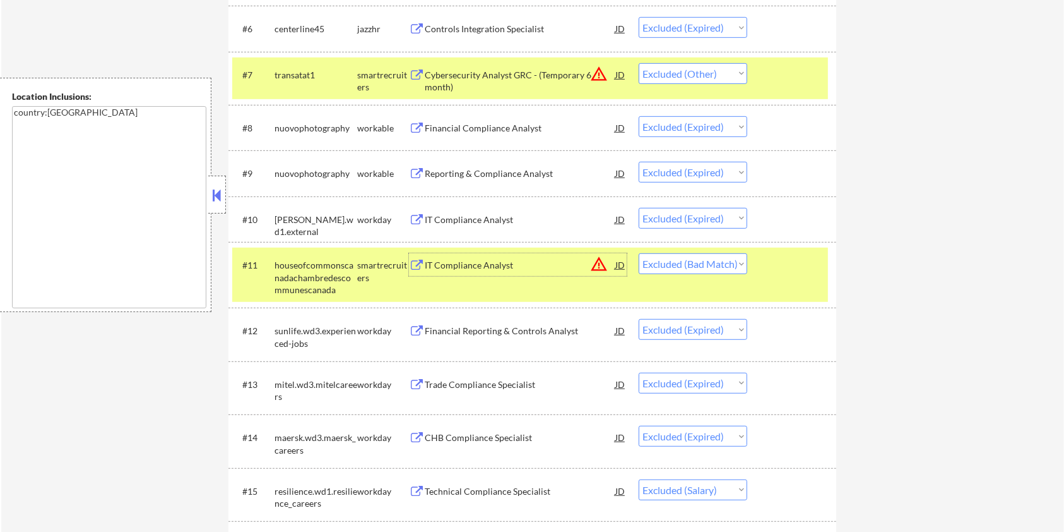
click at [693, 260] on select "Choose an option... Pending Applied Excluded (Questions) Excluded (Expired) Exc…" at bounding box center [693, 263] width 109 height 21
select select ""excluded__other_""
click at [639, 253] on select "Choose an option... Pending Applied Excluded (Questions) Excluded (Expired) Exc…" at bounding box center [693, 263] width 109 height 21
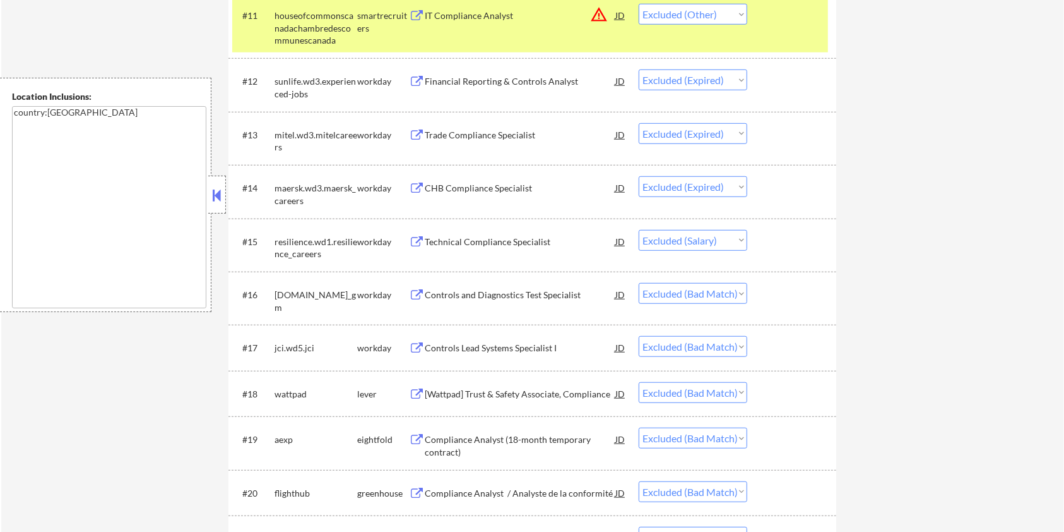
scroll to position [925, 0]
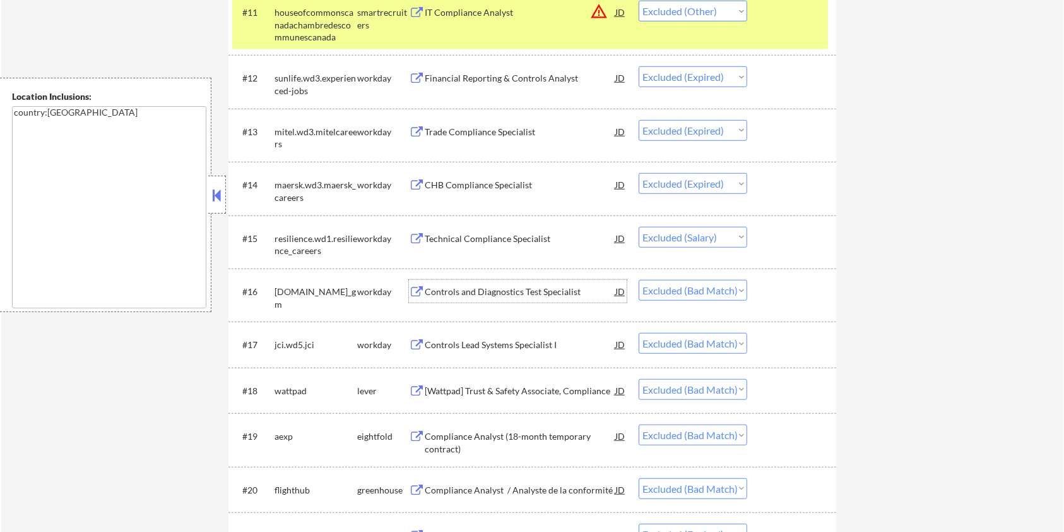
click at [455, 285] on div "Controls and Diagnostics Test Specialist" at bounding box center [520, 291] width 191 height 13
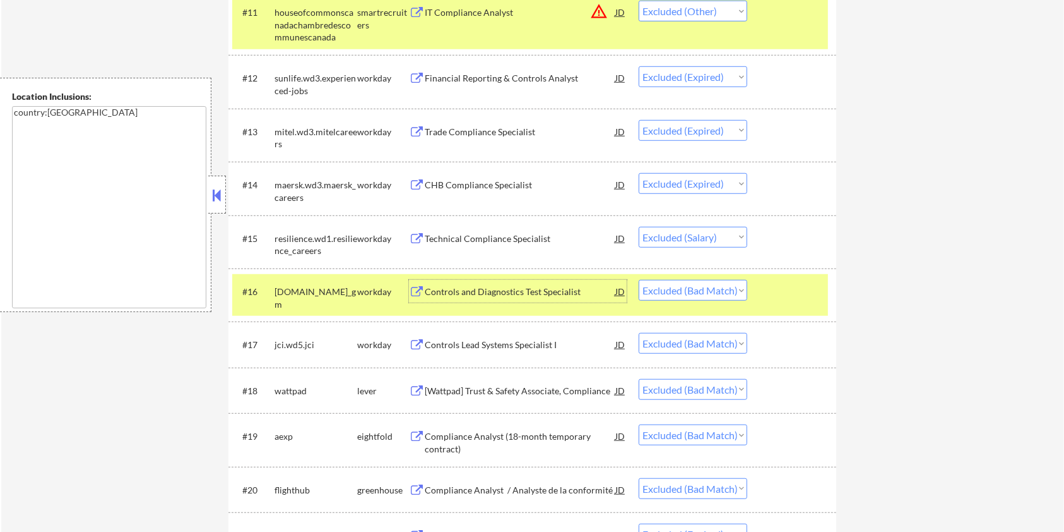
click at [510, 343] on div "Controls Lead Systems Specialist I" at bounding box center [520, 344] width 191 height 13
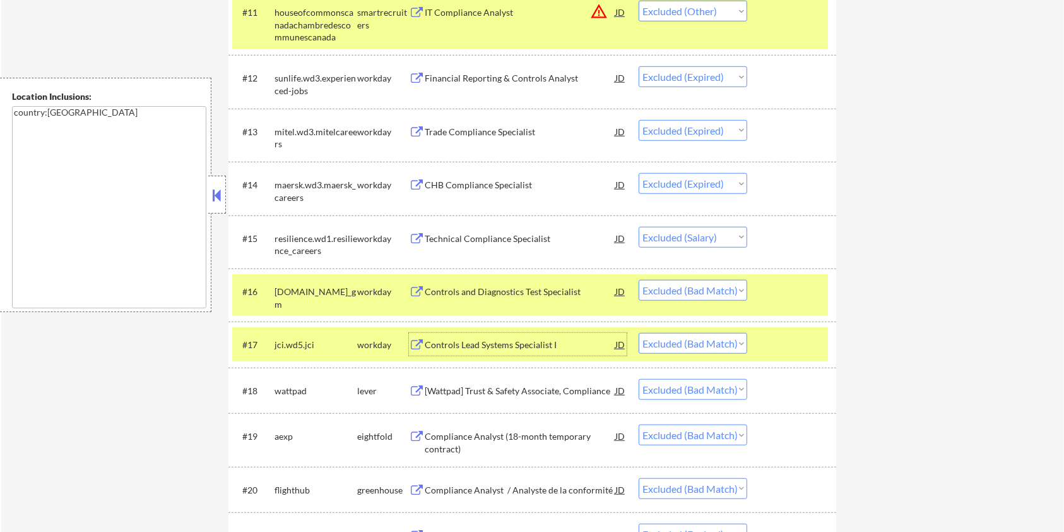
scroll to position [1010, 0]
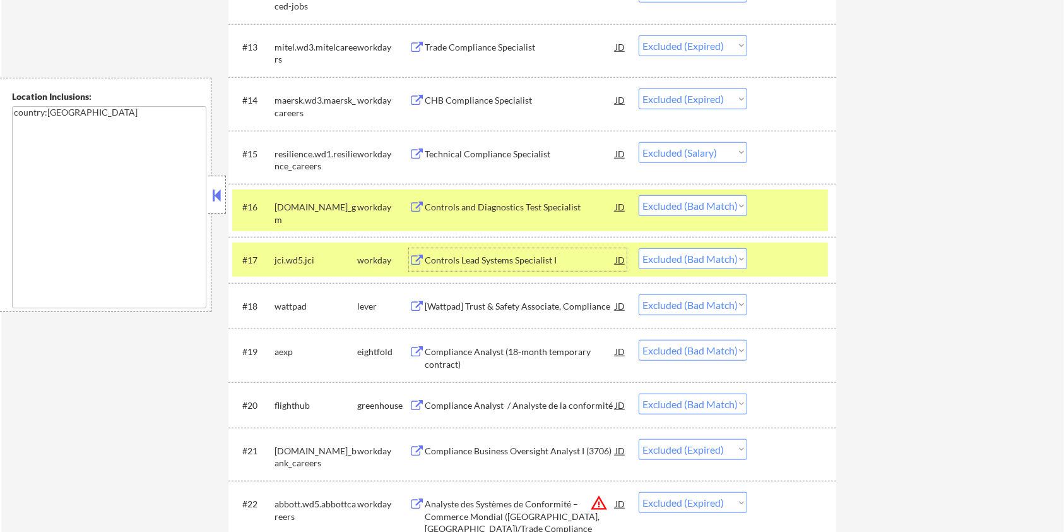
click at [531, 307] on div "[Wattpad] Trust & Safety Associate, Compliance" at bounding box center [520, 306] width 191 height 13
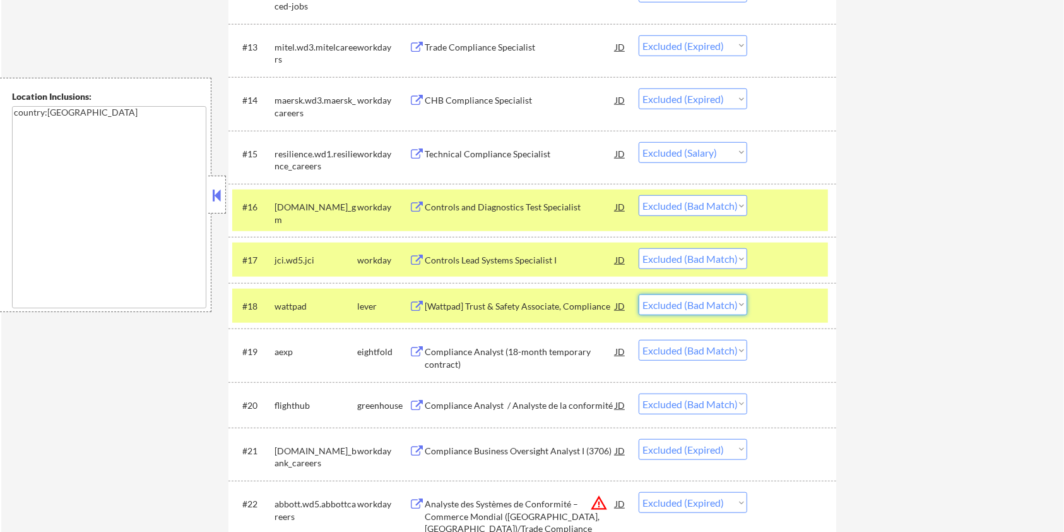
click at [678, 300] on select "Choose an option... Pending Applied Excluded (Questions) Excluded (Expired) Exc…" at bounding box center [693, 304] width 109 height 21
select select ""excluded__salary_""
click at [639, 294] on select "Choose an option... Pending Applied Excluded (Questions) Excluded (Expired) Exc…" at bounding box center [693, 304] width 109 height 21
click at [805, 251] on div at bounding box center [794, 259] width 56 height 23
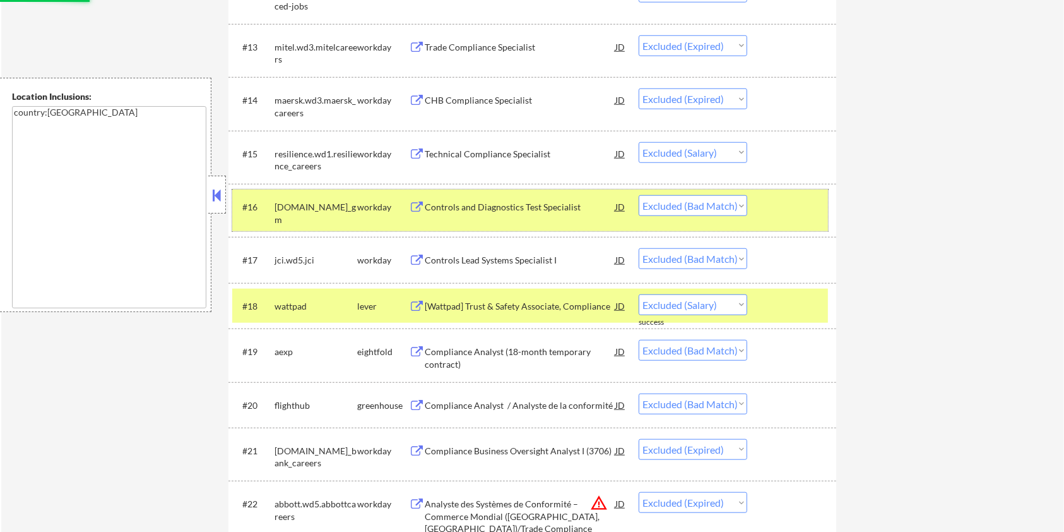
click at [805, 216] on div at bounding box center [794, 206] width 56 height 23
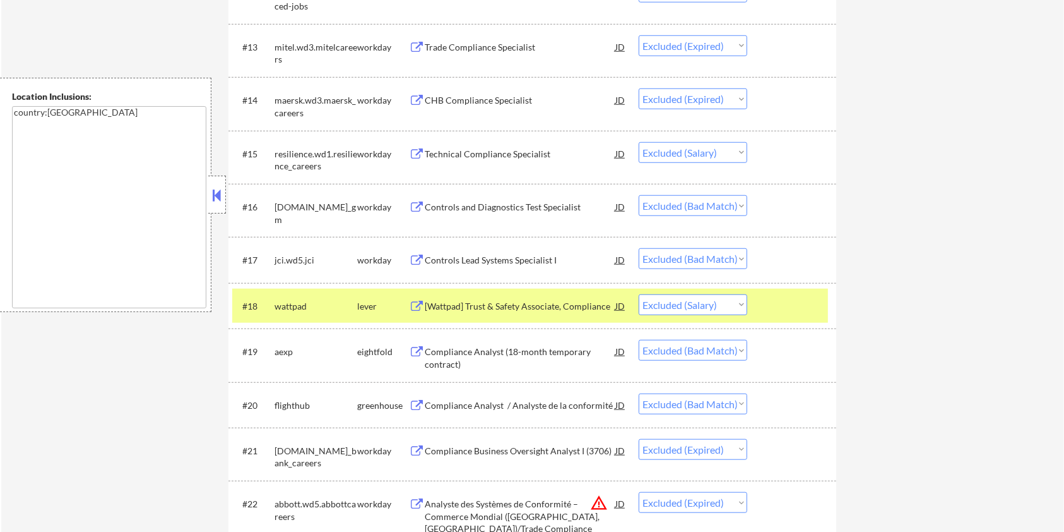
click at [545, 348] on div "Compliance Analyst (18-month temporary contract)" at bounding box center [520, 357] width 191 height 25
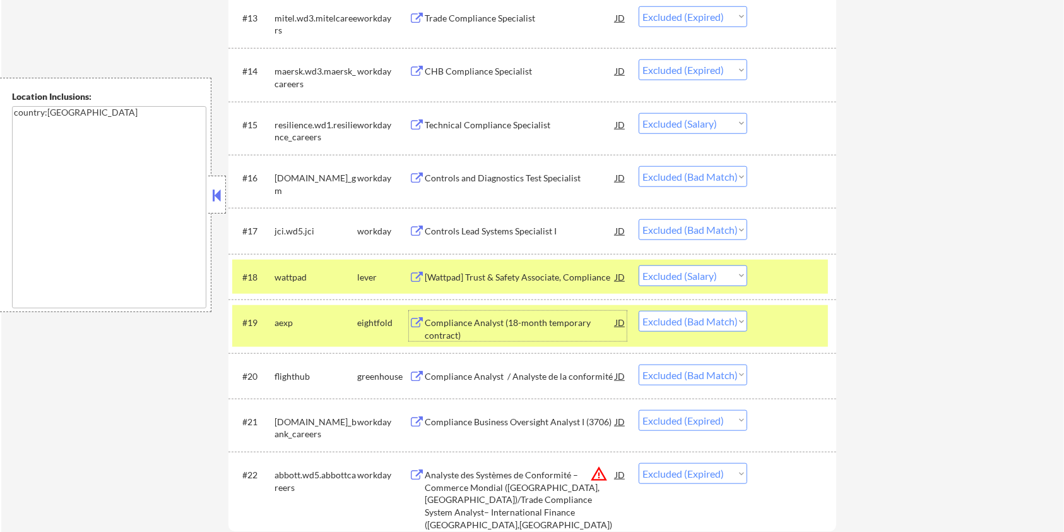
scroll to position [1094, 0]
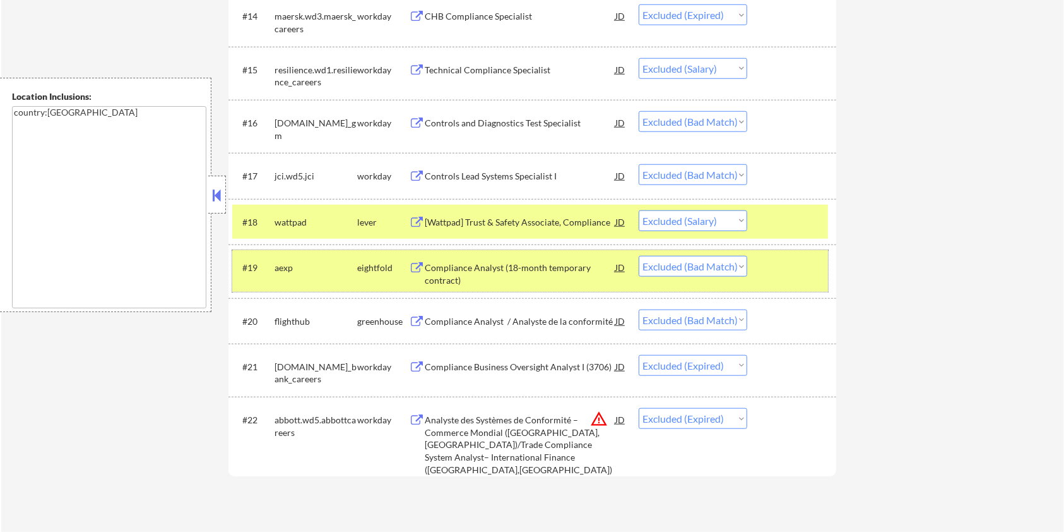
click at [783, 266] on div at bounding box center [794, 267] width 56 height 23
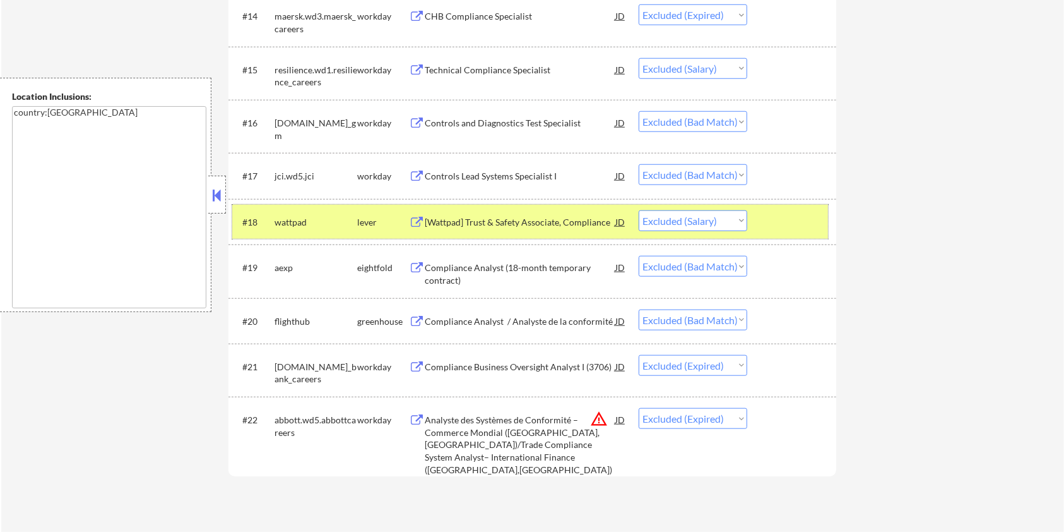
click at [804, 224] on div at bounding box center [794, 221] width 56 height 23
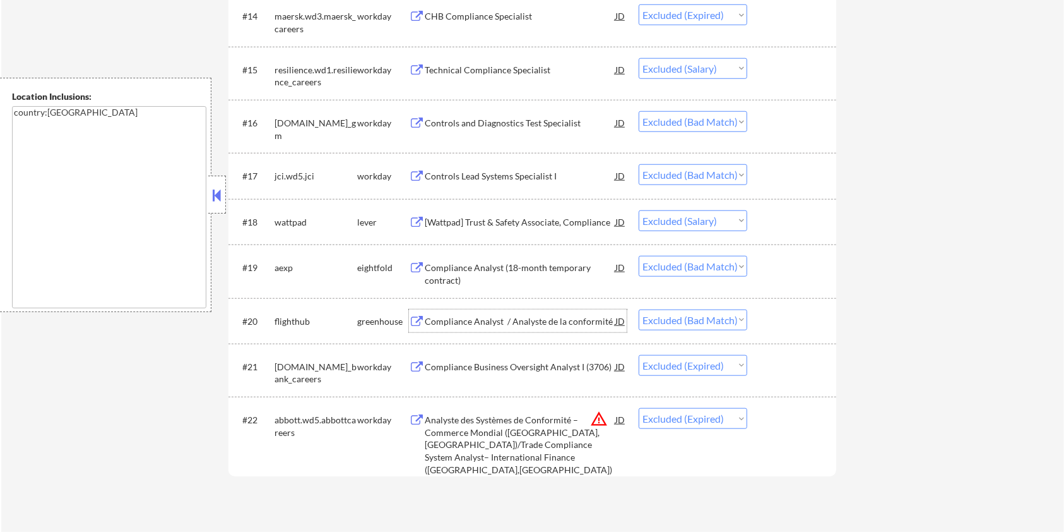
click at [487, 323] on div "Compliance Analyst / Analyste de la conformité" at bounding box center [520, 321] width 191 height 13
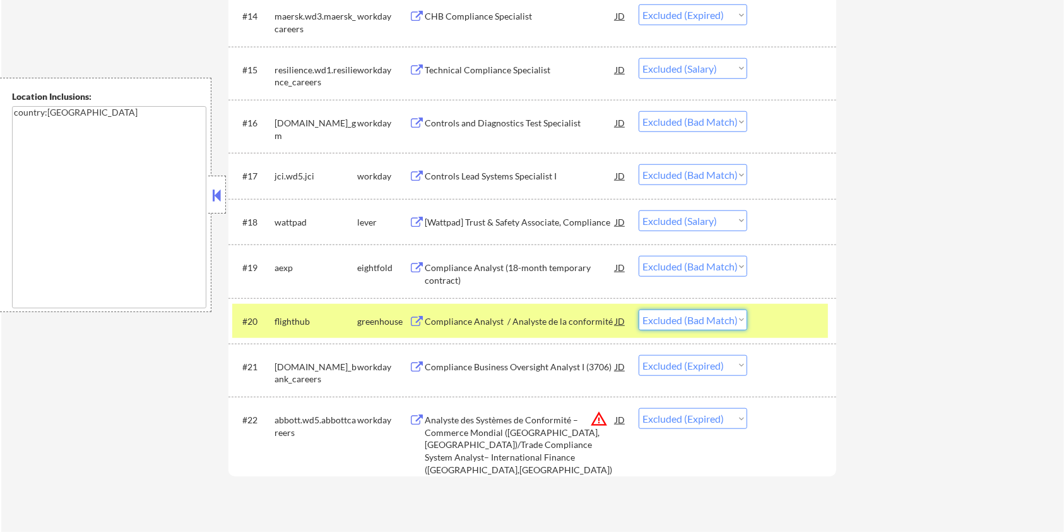
click at [724, 323] on select "Choose an option... Pending Applied Excluded (Questions) Excluded (Expired) Exc…" at bounding box center [693, 319] width 109 height 21
select select ""excluded__other_""
click at [639, 309] on select "Choose an option... Pending Applied Excluded (Questions) Excluded (Expired) Exc…" at bounding box center [693, 319] width 109 height 21
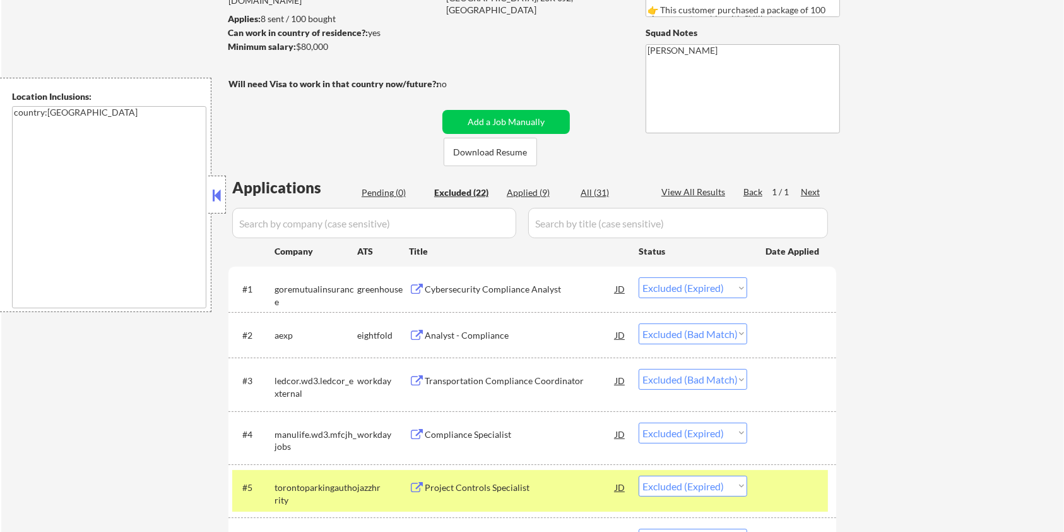
scroll to position [253, 0]
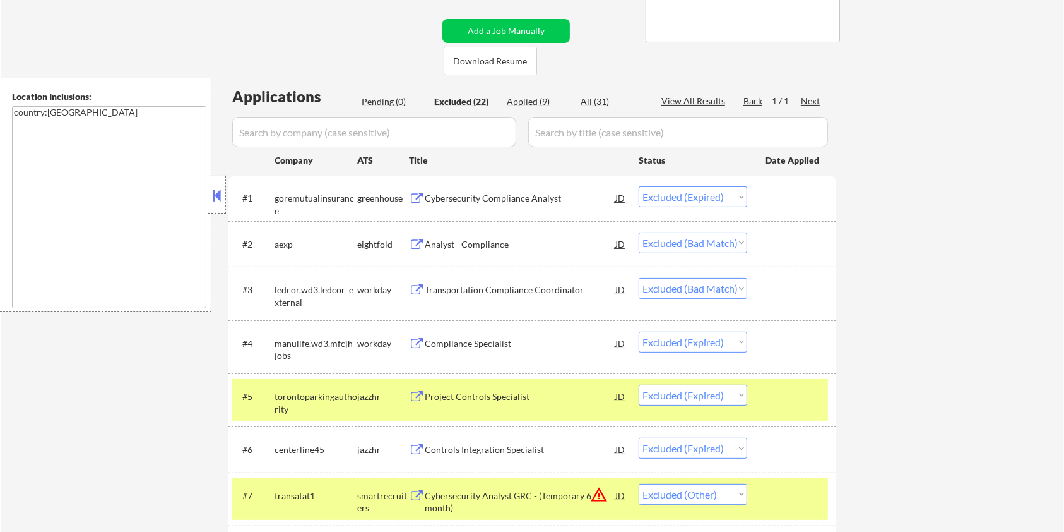
click at [500, 289] on div "Transportation Compliance Coordinator" at bounding box center [520, 289] width 191 height 13
